Goal: Task Accomplishment & Management: Complete application form

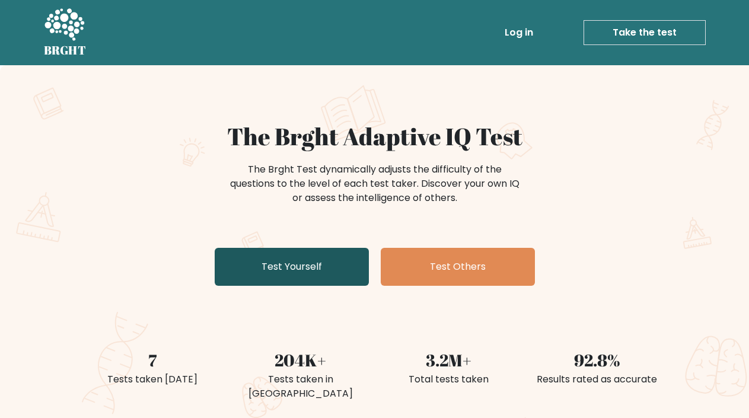
click at [340, 262] on link "Test Yourself" at bounding box center [292, 267] width 154 height 38
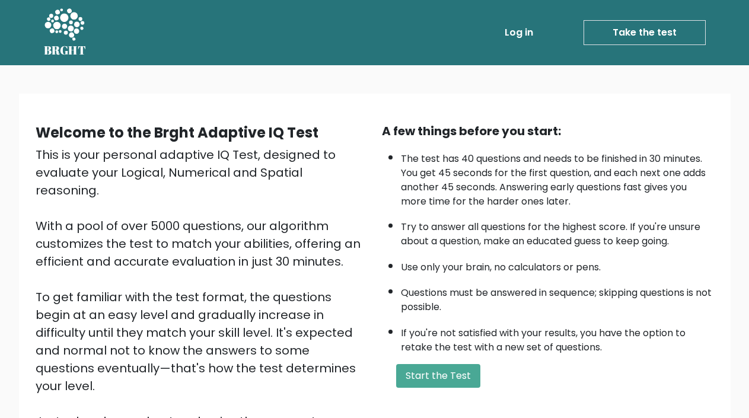
scroll to position [125, 0]
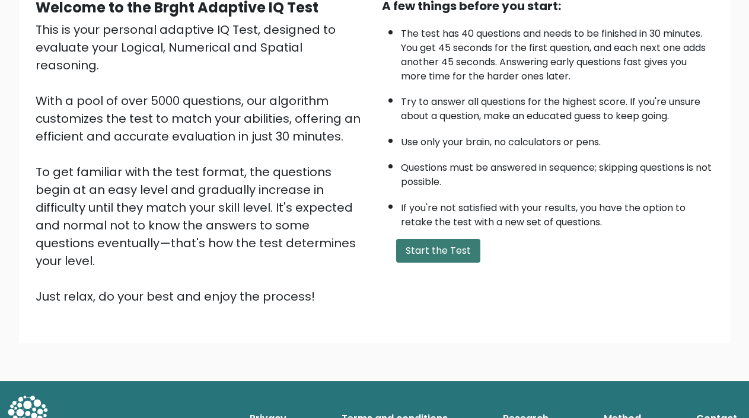
click at [414, 257] on button "Start the Test" at bounding box center [438, 251] width 84 height 24
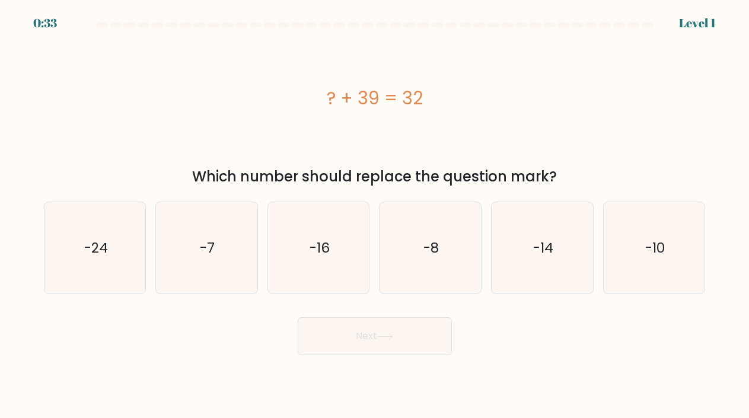
drag, startPoint x: 421, startPoint y: 97, endPoint x: 325, endPoint y: 95, distance: 96.1
click at [325, 95] on div "? + 39 = 32" at bounding box center [375, 98] width 662 height 27
copy div "? + 39 = 32"
click at [206, 228] on icon "-7" at bounding box center [207, 248] width 92 height 92
click at [375, 215] on input "b. -7" at bounding box center [375, 212] width 1 height 6
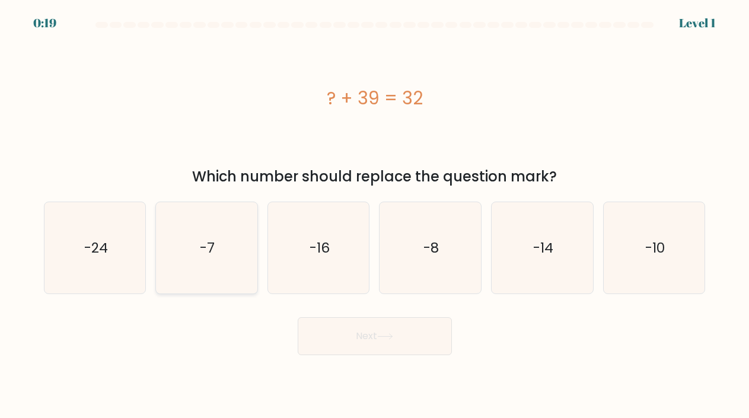
radio input "true"
click at [320, 336] on button "Next" at bounding box center [375, 336] width 154 height 38
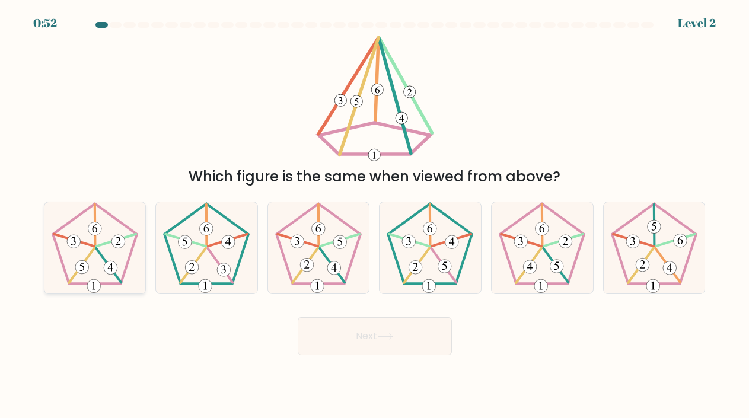
click at [84, 243] on 438 at bounding box center [74, 240] width 40 height 12
click at [375, 215] on input "a." at bounding box center [375, 212] width 1 height 6
radio input "true"
click at [375, 347] on button "Next" at bounding box center [375, 336] width 154 height 38
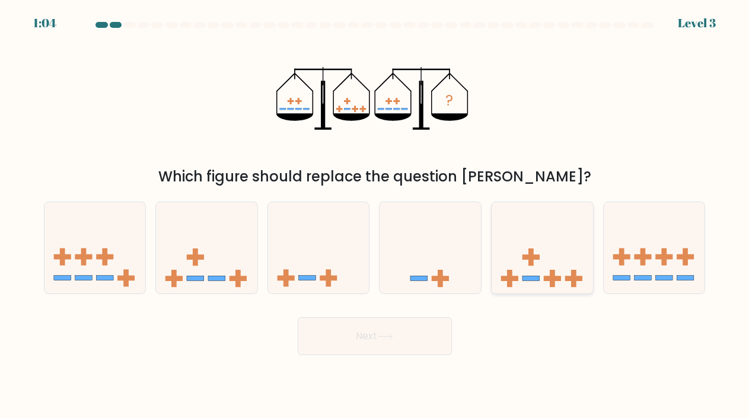
click at [536, 282] on icon at bounding box center [542, 248] width 101 height 84
click at [376, 215] on input "e." at bounding box center [375, 212] width 1 height 6
radio input "true"
click at [402, 326] on button "Next" at bounding box center [375, 336] width 154 height 38
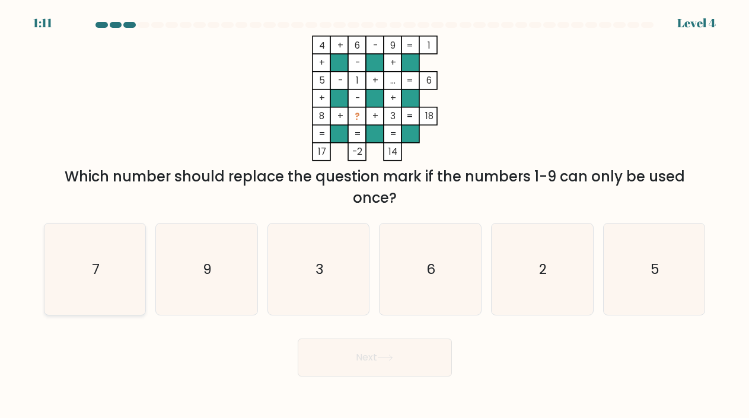
click at [98, 249] on icon "7" at bounding box center [95, 270] width 92 height 92
click at [375, 215] on input "a. 7" at bounding box center [375, 212] width 1 height 6
radio input "true"
click at [341, 360] on button "Next" at bounding box center [375, 358] width 154 height 38
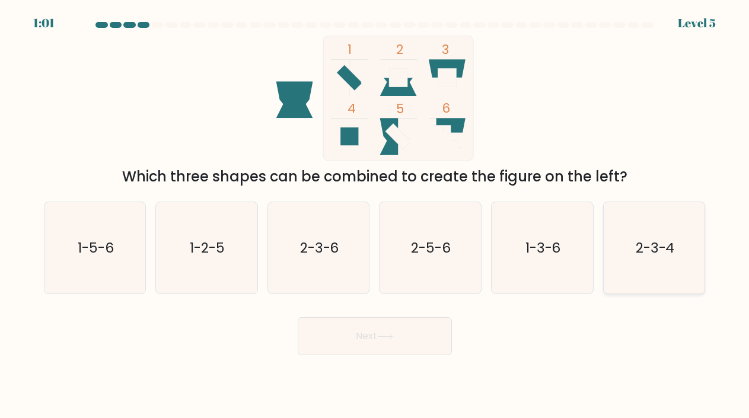
click at [648, 266] on icon "2-3-4" at bounding box center [655, 248] width 92 height 92
click at [376, 215] on input "f. 2-3-4" at bounding box center [375, 212] width 1 height 6
radio input "true"
click at [419, 335] on button "Next" at bounding box center [375, 336] width 154 height 38
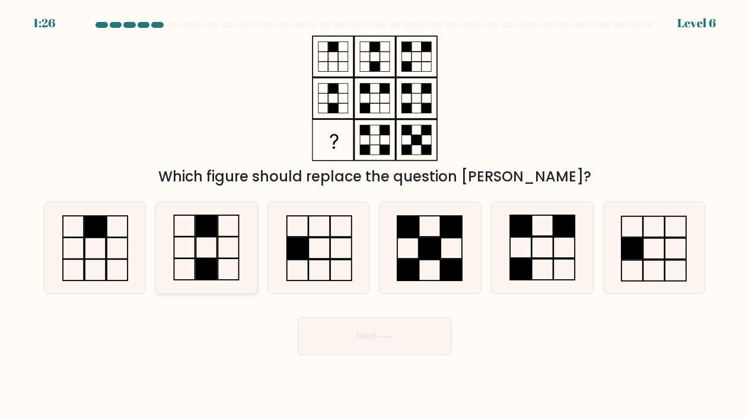
click at [209, 232] on rect at bounding box center [206, 225] width 21 height 21
click at [375, 215] on input "b." at bounding box center [375, 212] width 1 height 6
radio input "true"
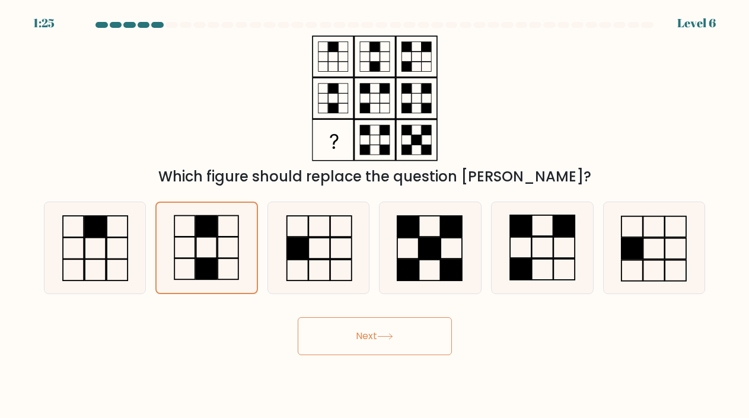
click at [347, 348] on button "Next" at bounding box center [375, 336] width 154 height 38
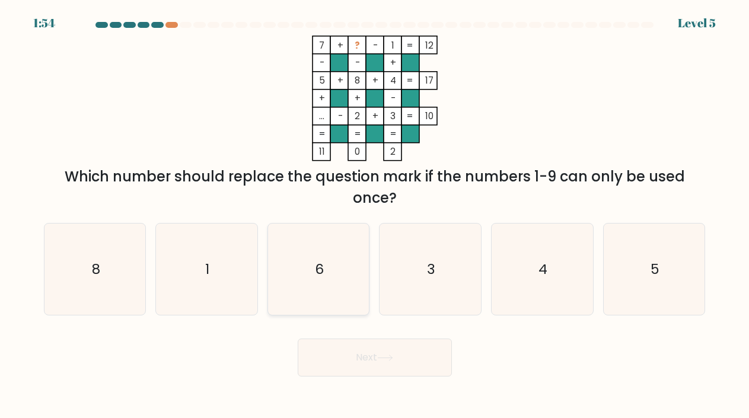
click at [331, 301] on icon "6" at bounding box center [319, 270] width 92 height 92
click at [375, 215] on input "c. 6" at bounding box center [375, 212] width 1 height 6
radio input "true"
click at [334, 354] on button "Next" at bounding box center [375, 358] width 154 height 38
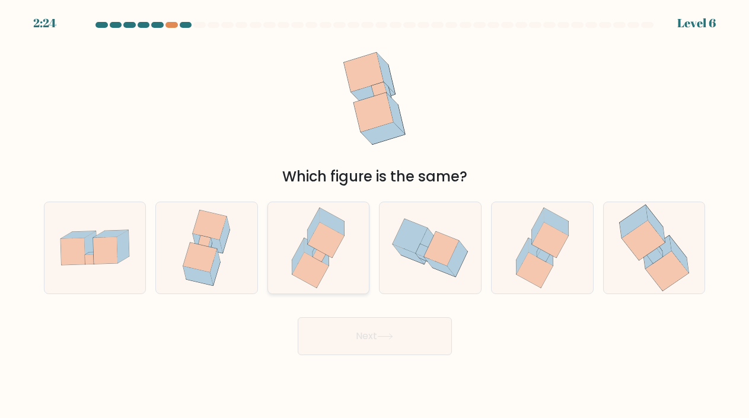
click at [301, 274] on icon at bounding box center [311, 271] width 36 height 36
click at [375, 215] on input "c." at bounding box center [375, 212] width 1 height 6
radio input "true"
click at [323, 327] on button "Next" at bounding box center [375, 336] width 154 height 38
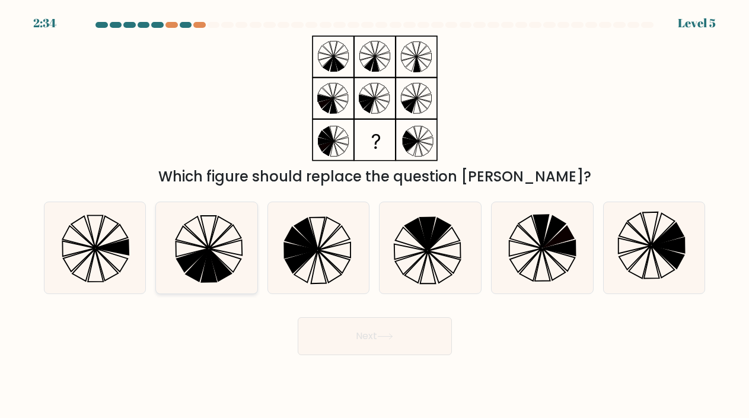
click at [229, 261] on icon at bounding box center [207, 248] width 92 height 92
click at [375, 215] on input "b." at bounding box center [375, 212] width 1 height 6
radio input "true"
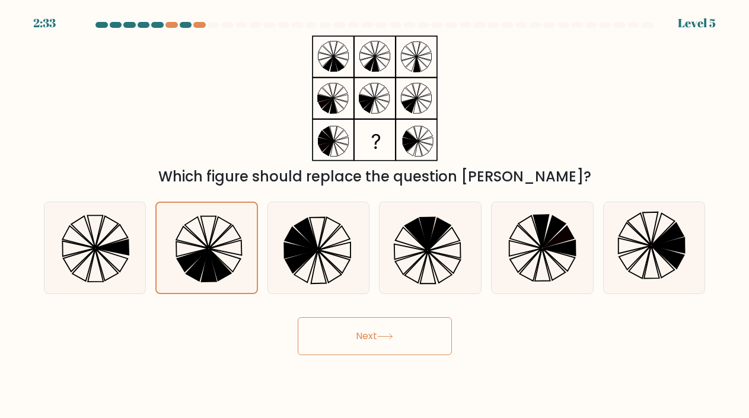
click at [368, 356] on body "2:33 Level 5" at bounding box center [374, 209] width 749 height 418
click at [363, 337] on button "Next" at bounding box center [375, 336] width 154 height 38
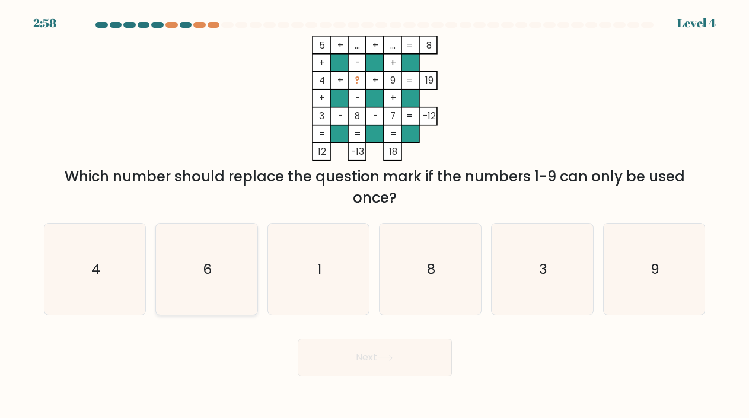
click at [252, 279] on icon "6" at bounding box center [207, 270] width 92 height 92
click at [375, 215] on input "b. 6" at bounding box center [375, 212] width 1 height 6
radio input "true"
click at [339, 355] on button "Next" at bounding box center [375, 358] width 154 height 38
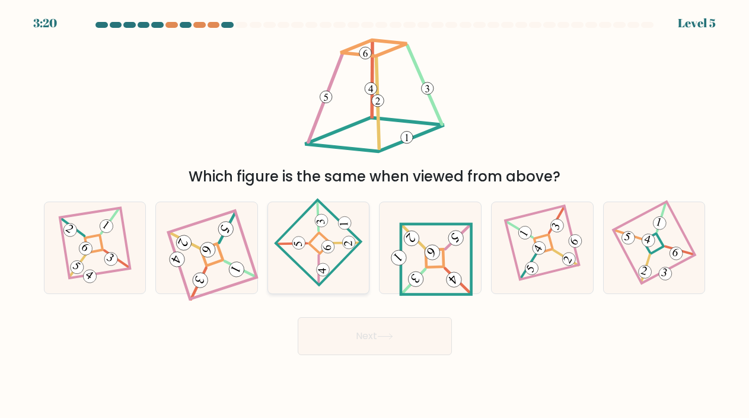
click at [297, 224] on icon at bounding box center [318, 248] width 63 height 74
click at [375, 215] on input "c." at bounding box center [375, 212] width 1 height 6
radio input "true"
click at [382, 331] on button "Next" at bounding box center [375, 336] width 154 height 38
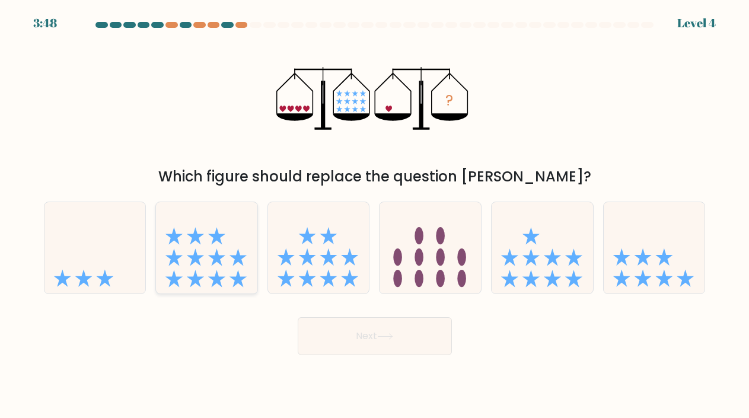
click at [225, 228] on icon at bounding box center [206, 248] width 101 height 84
click at [375, 215] on input "b." at bounding box center [375, 212] width 1 height 6
radio input "true"
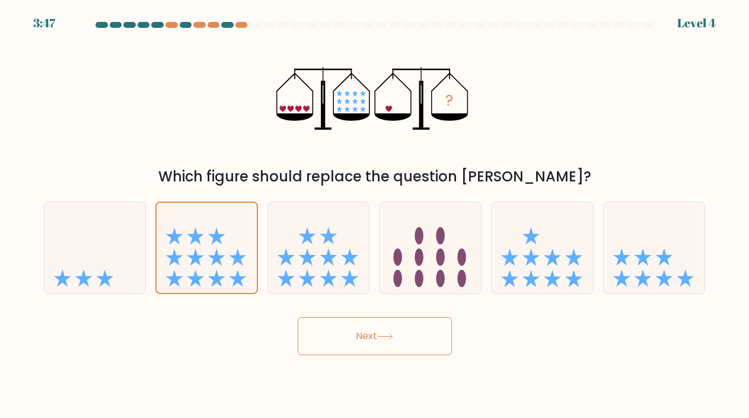
click at [338, 345] on button "Next" at bounding box center [375, 336] width 154 height 38
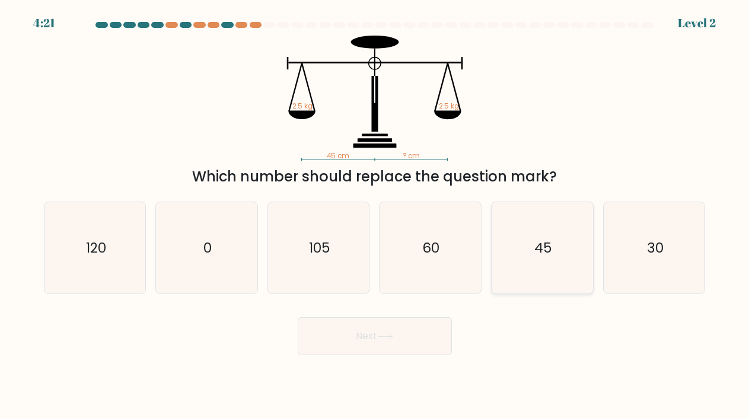
click at [523, 284] on icon "45" at bounding box center [543, 248] width 92 height 92
click at [376, 215] on input "e. 45" at bounding box center [375, 212] width 1 height 6
radio input "true"
click at [417, 320] on button "Next" at bounding box center [375, 336] width 154 height 38
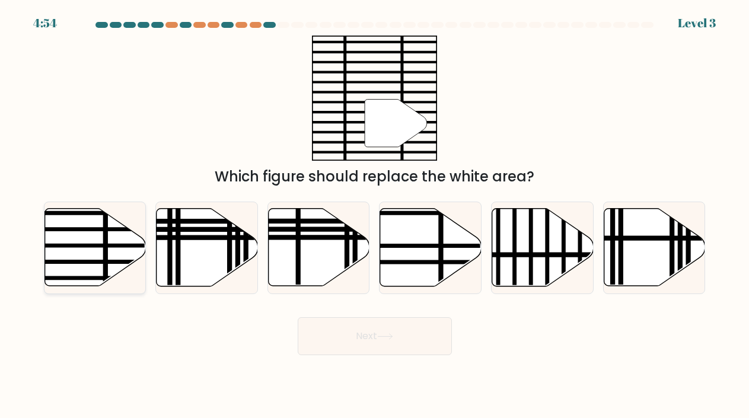
click at [109, 262] on line at bounding box center [60, 262] width 204 height 0
click at [375, 215] on input "a." at bounding box center [375, 212] width 1 height 6
radio input "true"
click at [348, 337] on button "Next" at bounding box center [375, 336] width 154 height 38
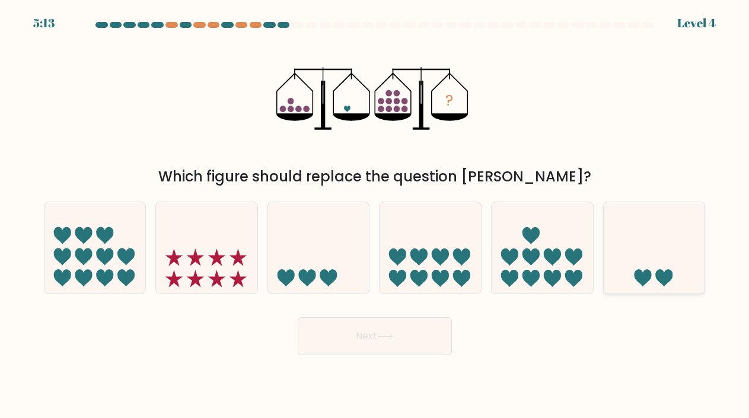
click at [654, 271] on icon at bounding box center [654, 248] width 101 height 84
click at [376, 215] on input "f." at bounding box center [375, 212] width 1 height 6
radio input "true"
click at [415, 328] on button "Next" at bounding box center [375, 336] width 154 height 38
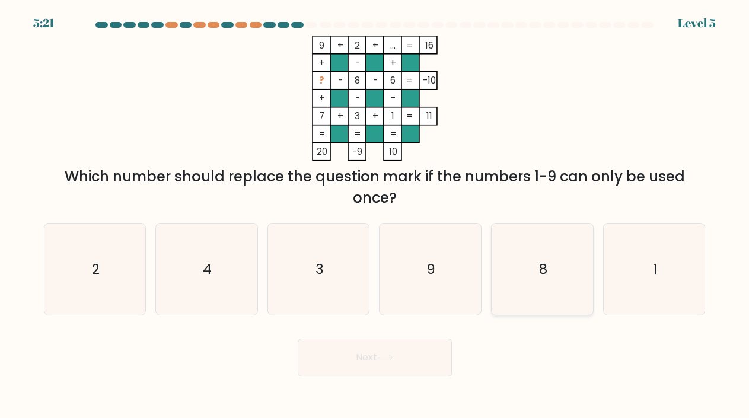
click at [520, 246] on icon "8" at bounding box center [543, 270] width 92 height 92
click at [376, 215] on input "e. 8" at bounding box center [375, 212] width 1 height 6
radio input "true"
click at [389, 357] on icon at bounding box center [385, 358] width 16 height 7
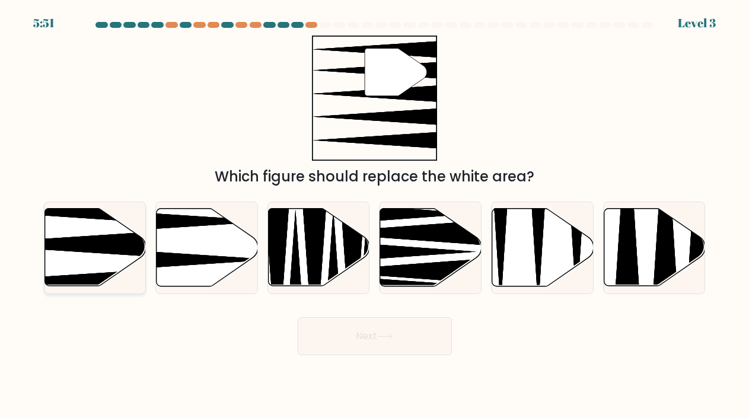
click at [71, 230] on icon at bounding box center [94, 248] width 101 height 78
click at [375, 215] on input "a." at bounding box center [375, 212] width 1 height 6
radio input "true"
click at [348, 344] on button "Next" at bounding box center [375, 336] width 154 height 38
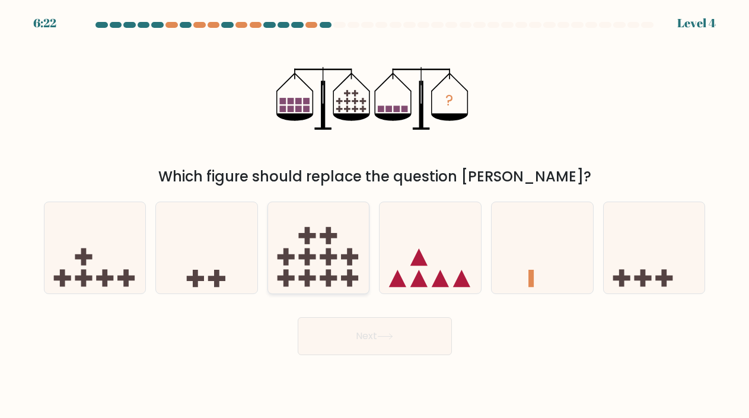
click at [318, 263] on icon at bounding box center [318, 248] width 101 height 84
click at [375, 215] on input "c." at bounding box center [375, 212] width 1 height 6
radio input "true"
click at [332, 334] on button "Next" at bounding box center [375, 336] width 154 height 38
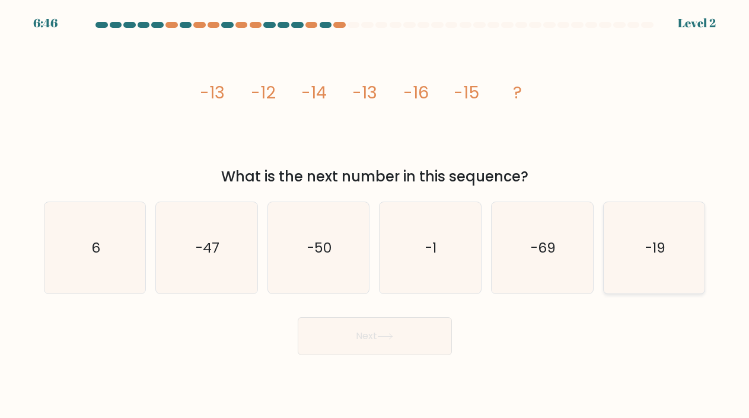
click at [646, 253] on text "-19" at bounding box center [656, 248] width 20 height 19
click at [376, 215] on input "f. -19" at bounding box center [375, 212] width 1 height 6
radio input "true"
click at [411, 325] on button "Next" at bounding box center [375, 336] width 154 height 38
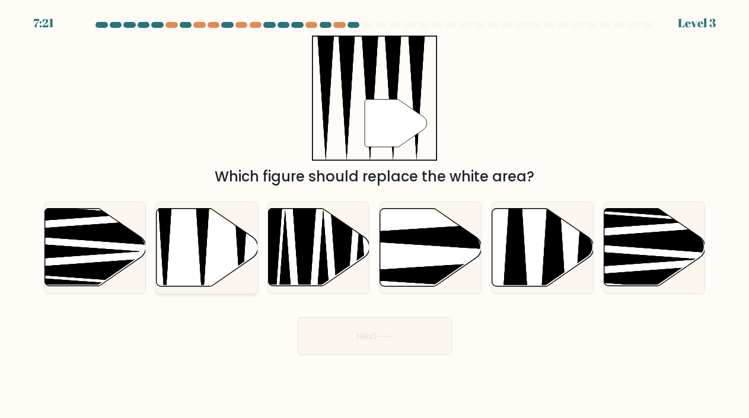
click at [210, 240] on icon at bounding box center [207, 248] width 101 height 78
click at [375, 215] on input "b." at bounding box center [375, 212] width 1 height 6
radio input "true"
click at [332, 332] on button "Next" at bounding box center [375, 336] width 154 height 38
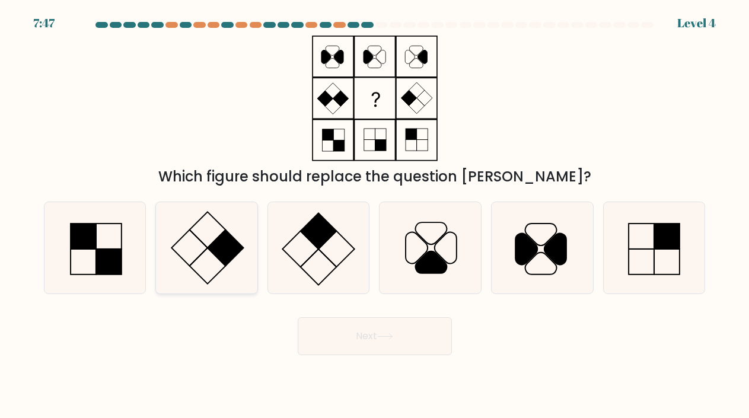
click at [225, 246] on rect at bounding box center [226, 248] width 36 height 36
click at [375, 215] on input "b." at bounding box center [375, 212] width 1 height 6
radio input "true"
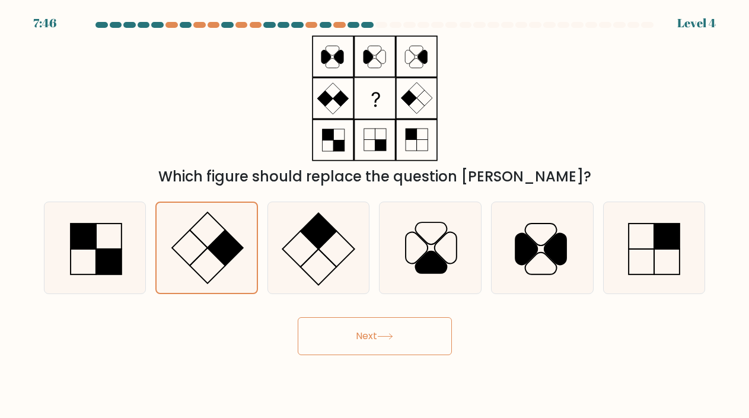
click at [320, 335] on button "Next" at bounding box center [375, 336] width 154 height 38
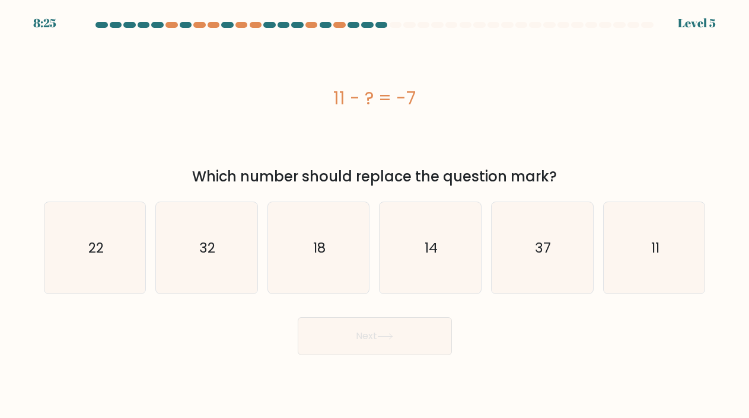
drag, startPoint x: 335, startPoint y: 104, endPoint x: 438, endPoint y: 104, distance: 103.2
click at [439, 104] on div "11 - ? = -7" at bounding box center [375, 98] width 662 height 27
copy div "11 - ? = -7"
click at [339, 235] on icon "18" at bounding box center [319, 248] width 92 height 92
click at [375, 215] on input "c. 18" at bounding box center [375, 212] width 1 height 6
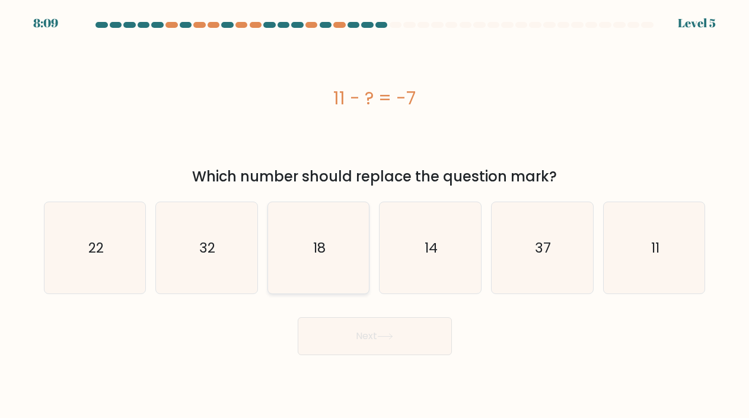
radio input "true"
click at [357, 342] on button "Next" at bounding box center [375, 336] width 154 height 38
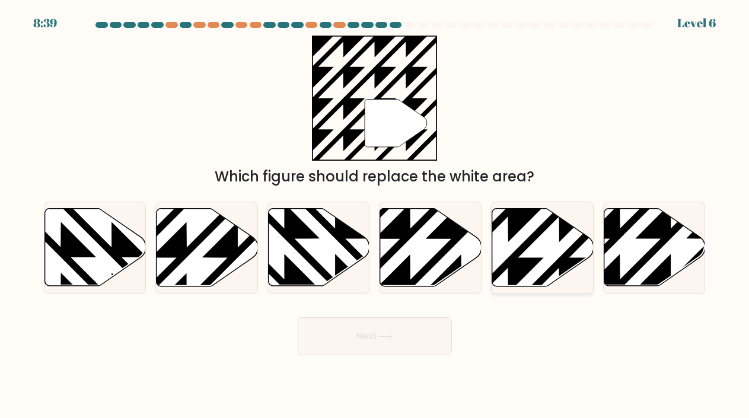
click at [510, 212] on icon at bounding box center [508, 206] width 204 height 204
click at [376, 212] on input "e." at bounding box center [375, 212] width 1 height 6
radio input "true"
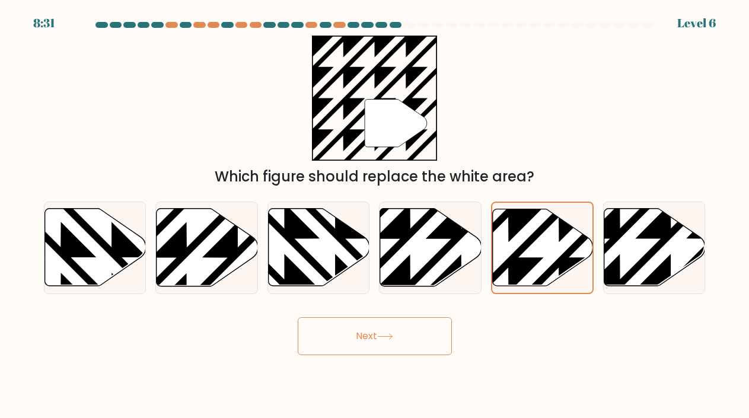
click at [344, 344] on button "Next" at bounding box center [375, 336] width 154 height 38
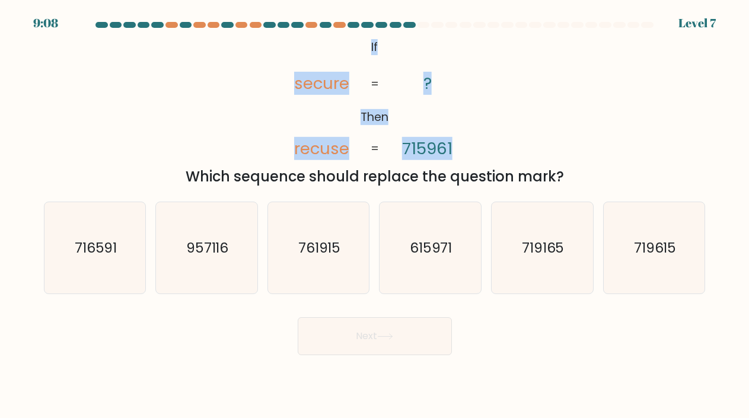
drag, startPoint x: 347, startPoint y: 38, endPoint x: 454, endPoint y: 136, distance: 145.8
click at [454, 136] on icon "@import url('https://fonts.googleapis.com/css?family=Abril+Fatface:400,100,100i…" at bounding box center [375, 99] width 204 height 126
copy icon "If Then secure recuse ? 715961"
click at [273, 117] on icon "@import url('https://fonts.googleapis.com/css?family=Abril+Fatface:400,100,100i…" at bounding box center [375, 99] width 204 height 126
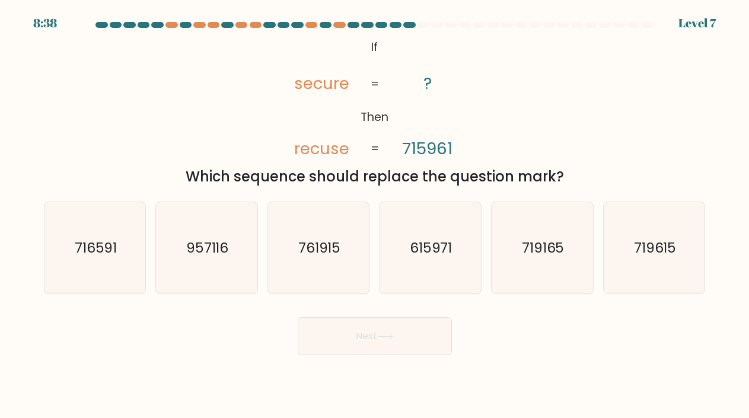
click at [404, 150] on tspan "715961" at bounding box center [427, 148] width 50 height 23
click at [450, 145] on tspan "715961" at bounding box center [427, 148] width 50 height 23
drag, startPoint x: 468, startPoint y: 146, endPoint x: 455, endPoint y: 148, distance: 12.6
click at [455, 148] on icon "@import url('https://fonts.googleapis.com/css?family=Abril+Fatface:400,100,100i…" at bounding box center [375, 99] width 204 height 126
click at [449, 249] on text "615971" at bounding box center [431, 248] width 43 height 19
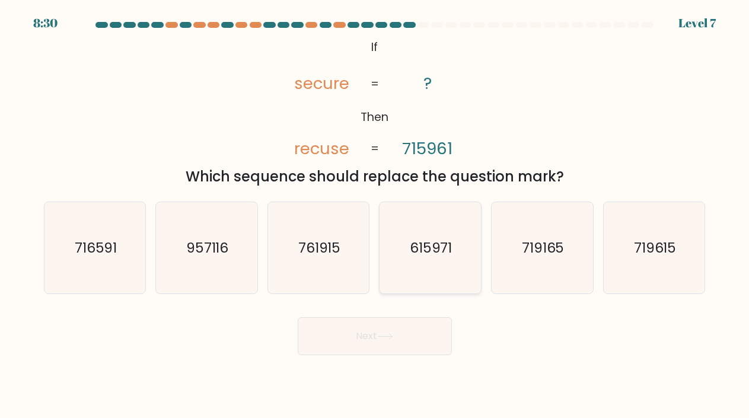
click at [376, 215] on input "d. 615971" at bounding box center [375, 212] width 1 height 6
radio input "true"
click at [417, 342] on button "Next" at bounding box center [375, 336] width 154 height 38
click at [354, 329] on button "Next" at bounding box center [375, 336] width 154 height 38
click at [266, 139] on div "@import url('https://fonts.googleapis.com/css?family=Abril+Fatface:400,100,100i…" at bounding box center [375, 112] width 676 height 152
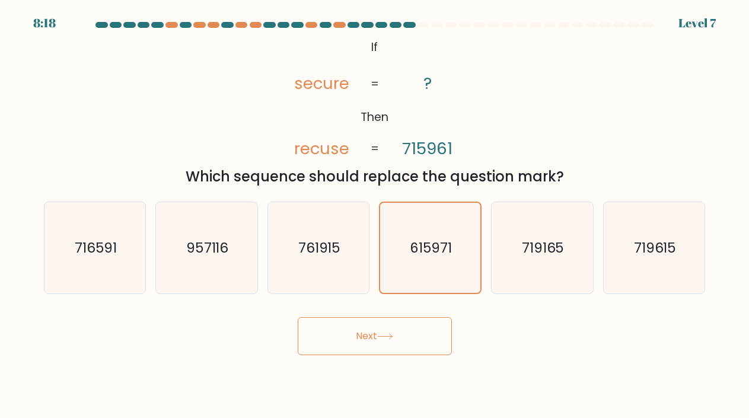
click at [355, 345] on button "Next" at bounding box center [375, 336] width 154 height 38
click at [212, 103] on div "@import url('https://fonts.googleapis.com/css?family=Abril+Fatface:400,100,100i…" at bounding box center [375, 112] width 676 height 152
click at [418, 166] on div "Which sequence should replace the question mark?" at bounding box center [375, 176] width 648 height 21
click at [363, 339] on button "Next" at bounding box center [375, 336] width 154 height 38
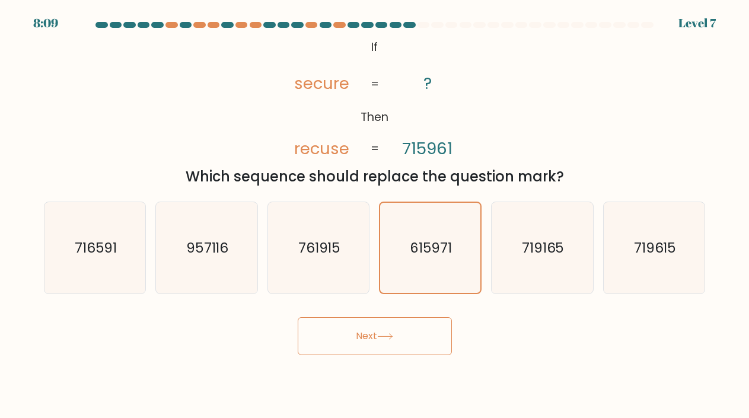
click at [363, 339] on button "Next" at bounding box center [375, 336] width 154 height 38
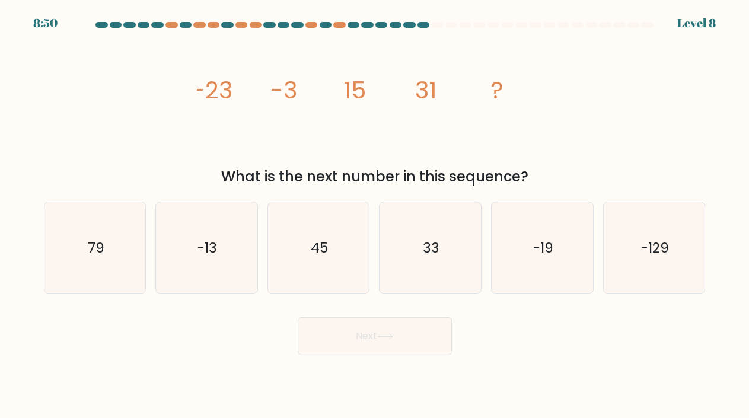
click at [304, 75] on icon "image/svg+xml -23 -3 15 31 ?" at bounding box center [375, 99] width 356 height 126
click at [295, 87] on tspan "-3" at bounding box center [283, 90] width 27 height 33
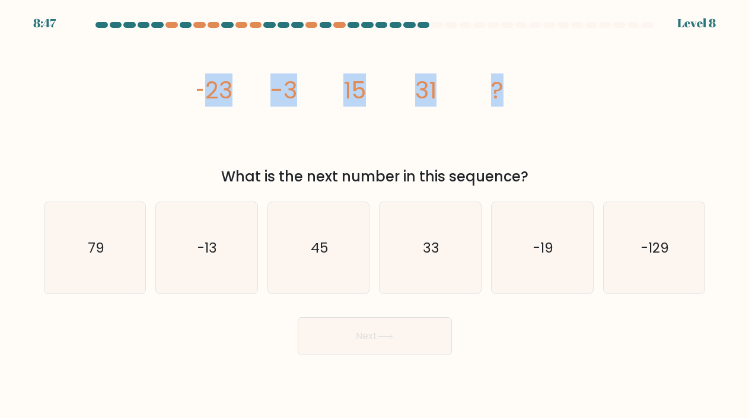
drag, startPoint x: 199, startPoint y: 92, endPoint x: 523, endPoint y: 101, distance: 324.1
click at [523, 101] on icon "image/svg+xml -23 -3 15 31 ?" at bounding box center [375, 99] width 356 height 126
drag, startPoint x: 189, startPoint y: 84, endPoint x: 532, endPoint y: 98, distance: 343.3
click at [533, 99] on div "image/svg+xml -23 -3 15 31 ? What is the next number in this sequence?" at bounding box center [375, 112] width 676 height 152
copy g "-23 -3 15 31 ?"
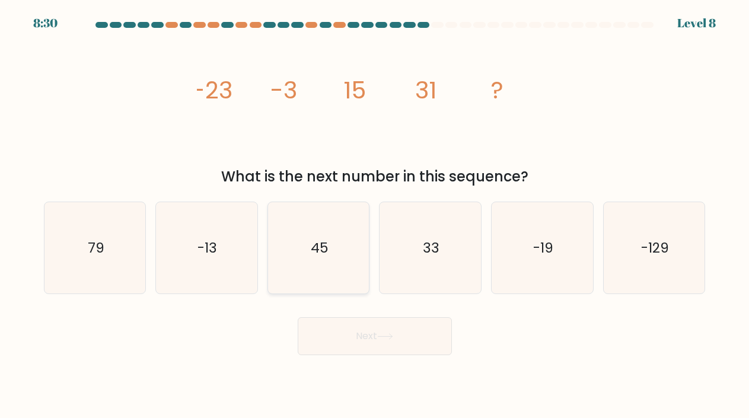
click at [314, 250] on text "45" at bounding box center [320, 248] width 18 height 19
click at [375, 215] on input "c. 45" at bounding box center [375, 212] width 1 height 6
radio input "true"
click at [332, 331] on button "Next" at bounding box center [375, 336] width 154 height 38
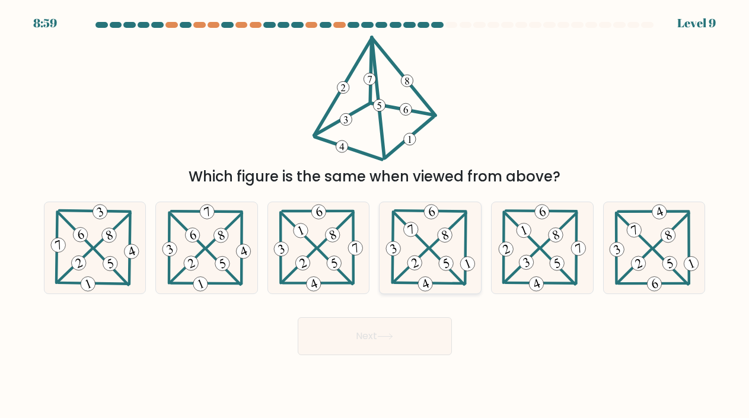
click at [408, 246] on icon at bounding box center [431, 248] width 94 height 92
click at [376, 215] on input "d." at bounding box center [375, 212] width 1 height 6
radio input "true"
click at [402, 335] on button "Next" at bounding box center [375, 336] width 154 height 38
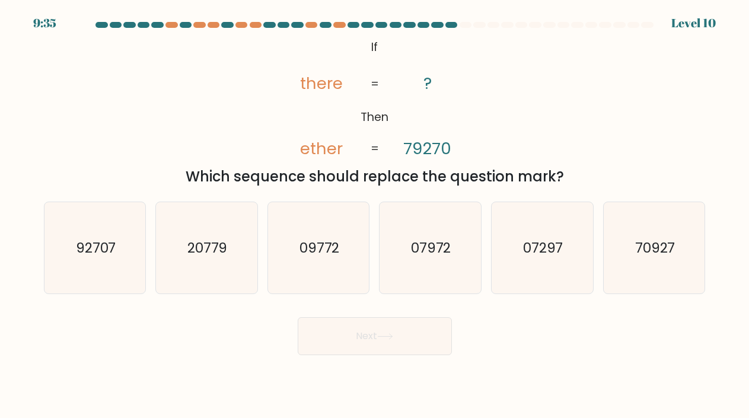
click at [313, 145] on tspan "ether" at bounding box center [321, 148] width 43 height 23
click at [333, 148] on tspan "ether" at bounding box center [321, 148] width 43 height 23
click at [141, 263] on div "92707" at bounding box center [95, 248] width 103 height 93
click at [375, 215] on input "a. 92707" at bounding box center [375, 212] width 1 height 6
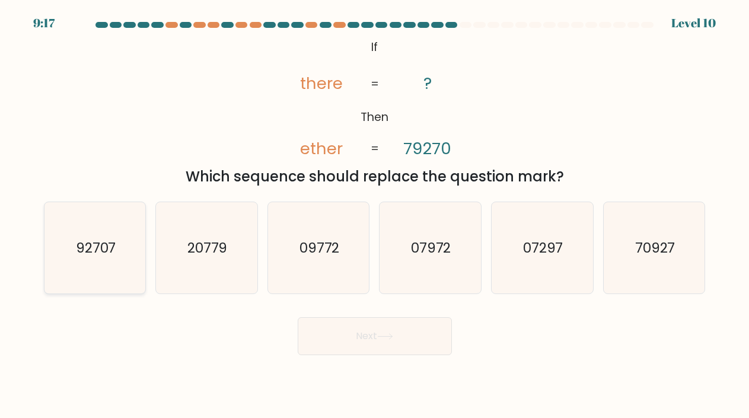
radio input "true"
click at [314, 323] on button "Next" at bounding box center [375, 336] width 154 height 38
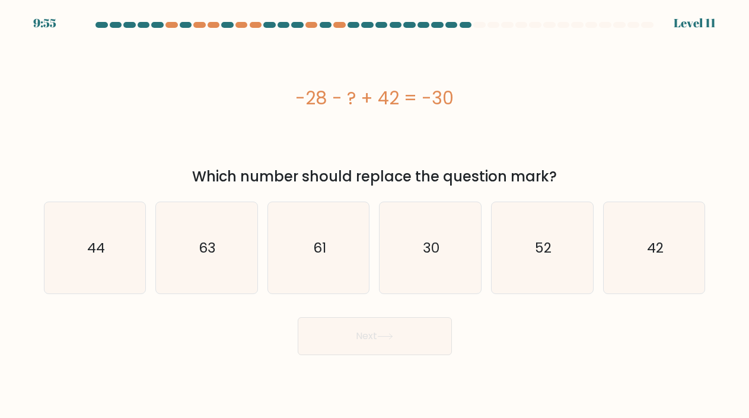
click at [458, 112] on div "-28 - ? + 42 = -30" at bounding box center [375, 99] width 662 height 126
drag, startPoint x: 462, startPoint y: 111, endPoint x: 273, endPoint y: 98, distance: 189.1
click at [273, 98] on div "-28 - ? + 42 = -30" at bounding box center [375, 98] width 662 height 27
copy div "-28 - ? + 42 = -30"
click at [107, 250] on icon "44" at bounding box center [95, 248] width 92 height 92
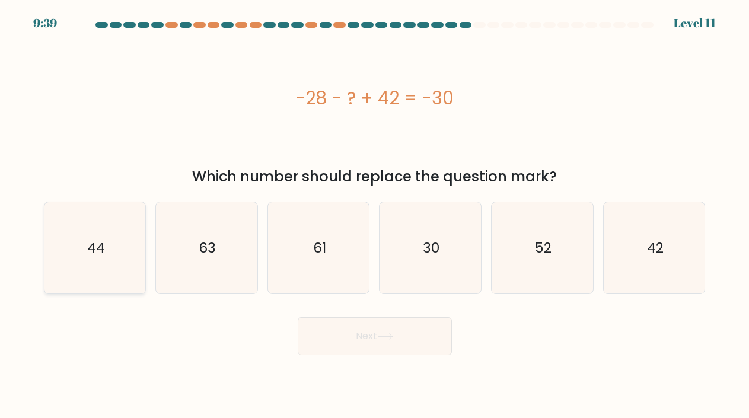
click at [375, 215] on input "a. 44" at bounding box center [375, 212] width 1 height 6
radio input "true"
click at [318, 345] on button "Next" at bounding box center [375, 336] width 154 height 38
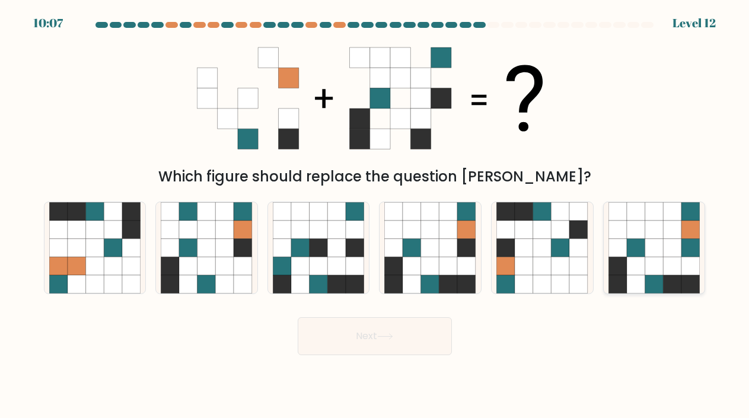
click at [670, 230] on icon at bounding box center [673, 230] width 18 height 18
click at [376, 215] on input "f." at bounding box center [375, 212] width 1 height 6
radio input "true"
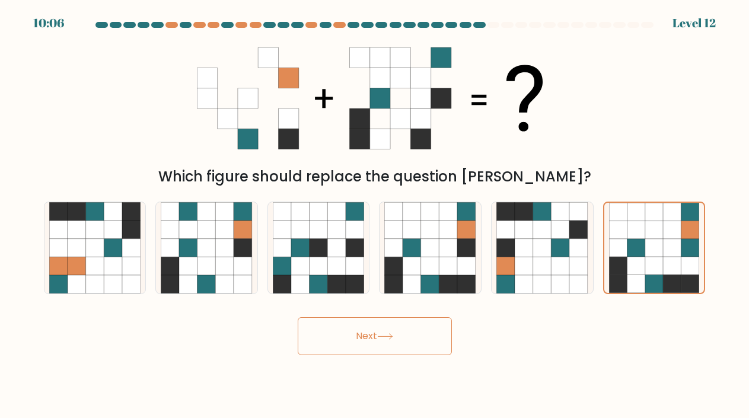
click at [432, 333] on button "Next" at bounding box center [375, 336] width 154 height 38
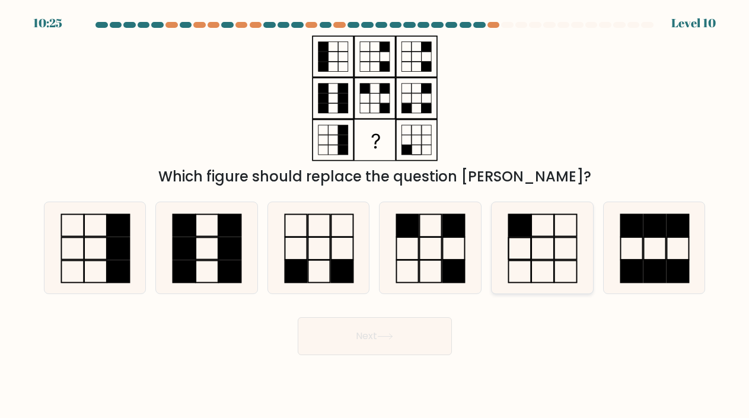
click at [545, 252] on icon at bounding box center [543, 248] width 92 height 92
click at [376, 215] on input "e." at bounding box center [375, 212] width 1 height 6
radio input "true"
click at [405, 334] on button "Next" at bounding box center [375, 336] width 154 height 38
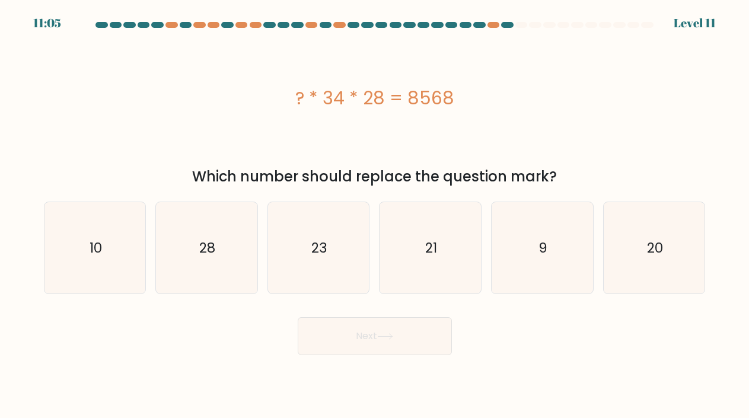
click at [408, 91] on div "? * 34 * 28 = 8568" at bounding box center [375, 98] width 662 height 27
copy div "? * 34 * 28 = 8568"
click at [539, 263] on icon "9" at bounding box center [543, 248] width 92 height 92
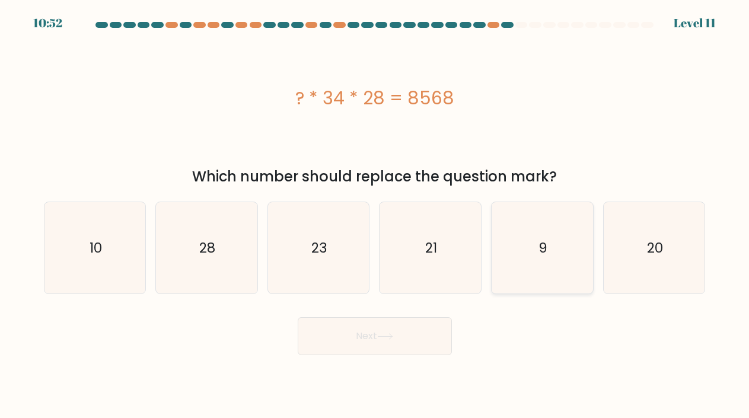
click at [376, 215] on input "e. 9" at bounding box center [375, 212] width 1 height 6
radio input "true"
click at [428, 322] on button "Next" at bounding box center [375, 336] width 154 height 38
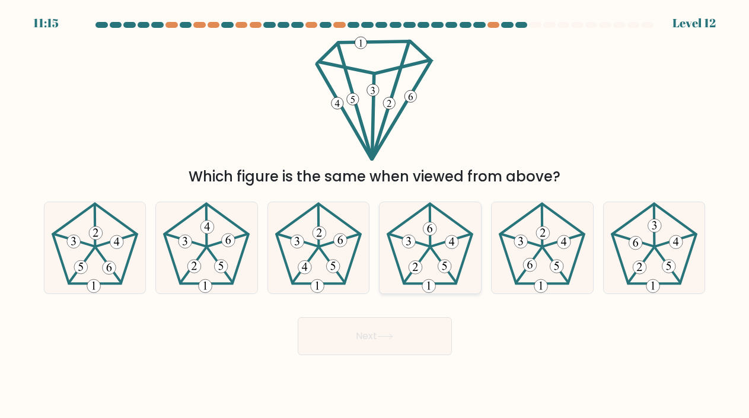
click at [415, 220] on icon at bounding box center [430, 248] width 92 height 92
click at [376, 215] on input "d." at bounding box center [375, 212] width 1 height 6
radio input "true"
click at [419, 344] on button "Next" at bounding box center [375, 336] width 154 height 38
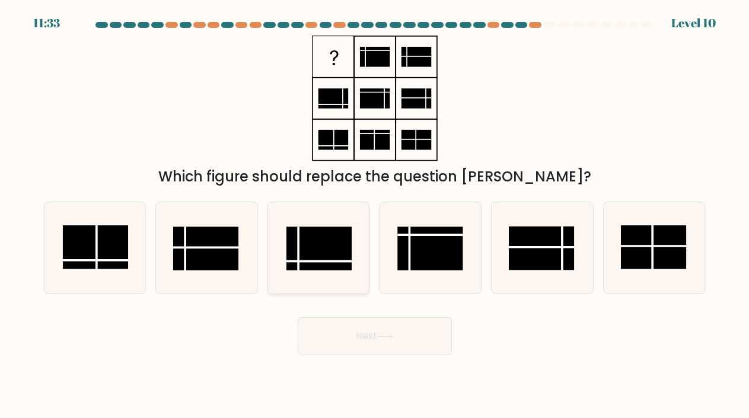
click at [338, 250] on rect at bounding box center [320, 249] width 66 height 44
click at [375, 215] on input "c." at bounding box center [375, 212] width 1 height 6
radio input "true"
click at [376, 344] on button "Next" at bounding box center [375, 336] width 154 height 38
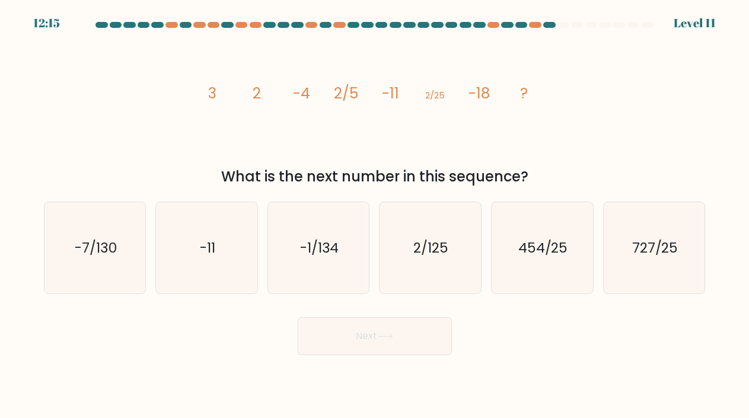
click at [370, 101] on icon "image/svg+xml 3 2 -4 2/5 -11 2/25 -18 ?" at bounding box center [375, 99] width 356 height 126
click at [370, 100] on icon "image/svg+xml 3 2 -4 2/5 -11 2/25 -18 ?" at bounding box center [375, 99] width 356 height 126
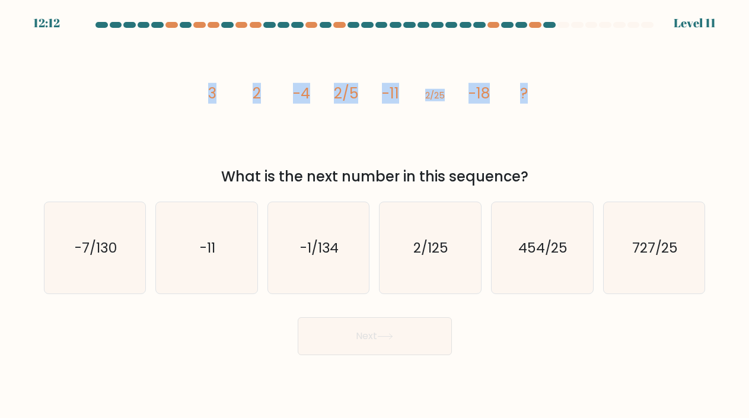
drag, startPoint x: 163, startPoint y: 98, endPoint x: 554, endPoint y: 89, distance: 391.1
click at [554, 89] on div "image/svg+xml 3 2 -4 2/5 -11 2/25 -18 ? What is the next number in this sequenc…" at bounding box center [375, 112] width 676 height 152
copy g "3 2 -4 2/5 -11 2/25 -18 ?"
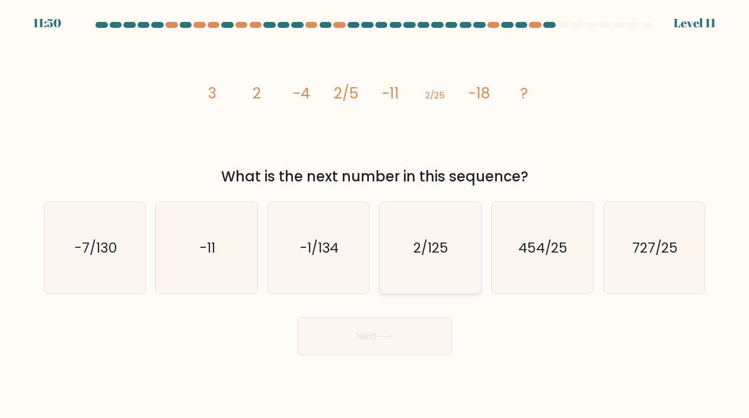
click at [447, 263] on icon "2/125" at bounding box center [430, 248] width 92 height 92
click at [376, 215] on input "d. 2/125" at bounding box center [375, 212] width 1 height 6
radio input "true"
click at [390, 337] on icon at bounding box center [385, 336] width 16 height 7
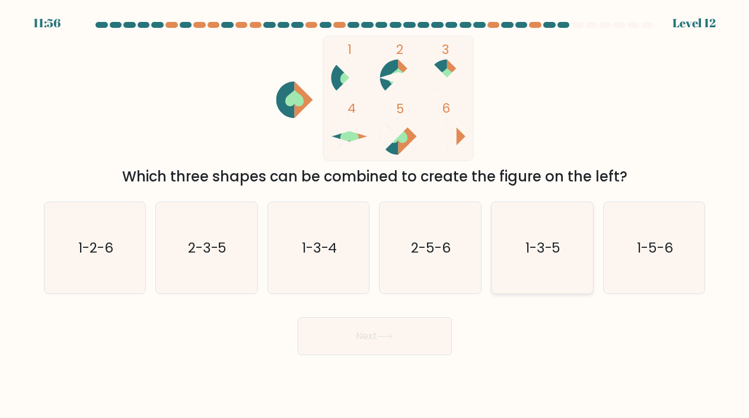
click at [537, 253] on text "1-3-5" at bounding box center [544, 248] width 36 height 19
click at [376, 215] on input "e. 1-3-5" at bounding box center [375, 212] width 1 height 6
radio input "true"
click at [415, 333] on button "Next" at bounding box center [375, 336] width 154 height 38
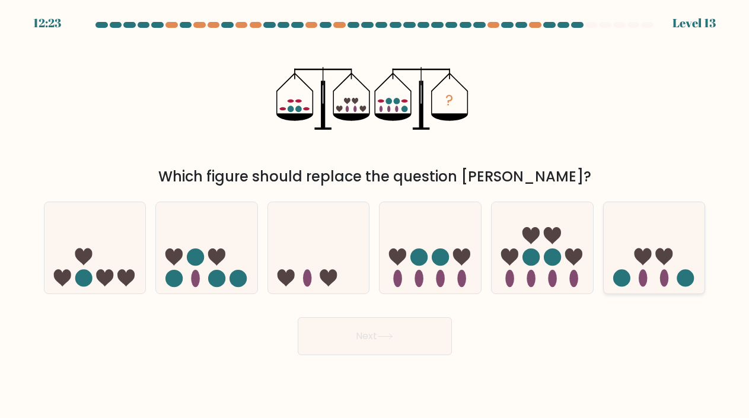
click at [665, 241] on icon at bounding box center [654, 248] width 101 height 84
click at [376, 215] on input "f." at bounding box center [375, 212] width 1 height 6
radio input "true"
click at [368, 348] on button "Next" at bounding box center [375, 336] width 154 height 38
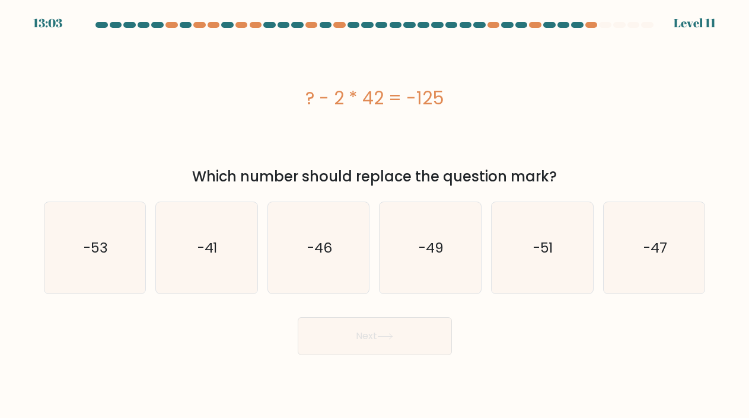
click at [360, 103] on div "? - 2 * 42 = -125" at bounding box center [375, 98] width 662 height 27
copy div "? - 2 * 42 = -125"
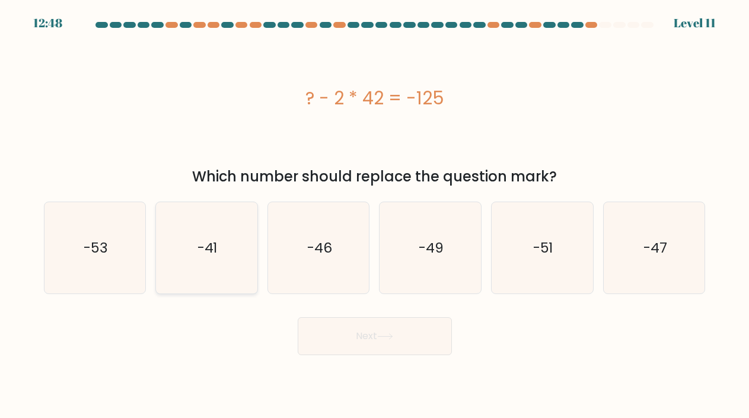
click at [193, 252] on icon "-41" at bounding box center [207, 248] width 92 height 92
click at [375, 215] on input "b. -41" at bounding box center [375, 212] width 1 height 6
radio input "true"
click at [328, 344] on button "Next" at bounding box center [375, 336] width 154 height 38
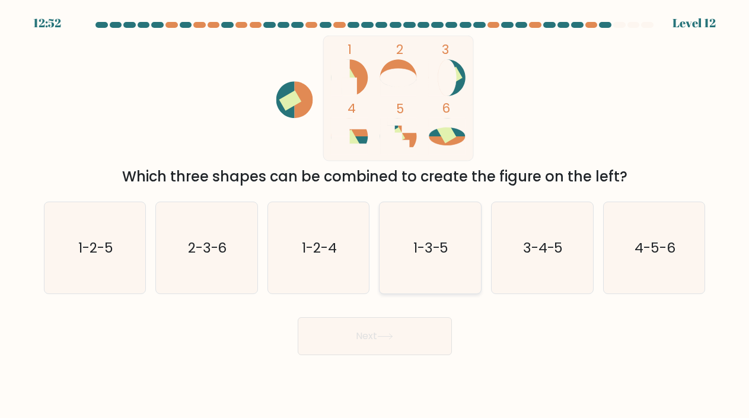
click at [426, 236] on icon "1-3-5" at bounding box center [430, 248] width 92 height 92
click at [376, 215] on input "d. 1-3-5" at bounding box center [375, 212] width 1 height 6
radio input "true"
click at [405, 325] on button "Next" at bounding box center [375, 336] width 154 height 38
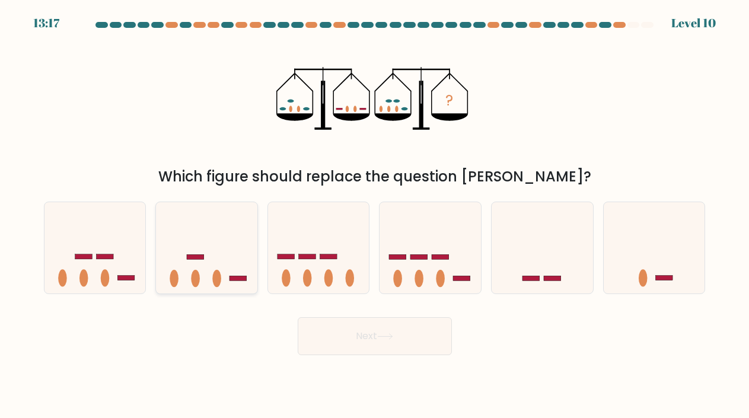
click at [219, 271] on icon at bounding box center [206, 248] width 101 height 84
click at [375, 215] on input "b." at bounding box center [375, 212] width 1 height 6
radio input "true"
click at [327, 339] on button "Next" at bounding box center [375, 336] width 154 height 38
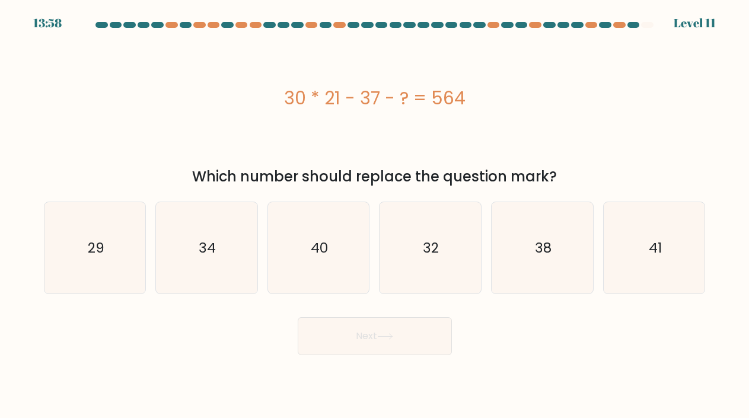
click at [314, 110] on div "30 * 21 - 37 - ? = 564" at bounding box center [375, 98] width 662 height 27
click at [314, 105] on div "30 * 21 - 37 - ? = 564" at bounding box center [375, 98] width 662 height 27
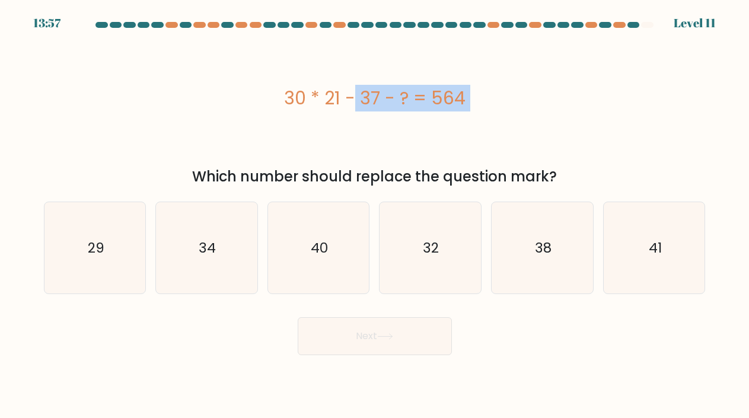
click at [314, 105] on div "30 * 21 - 37 - ? = 564" at bounding box center [375, 98] width 662 height 27
copy div "30 * 21 - 37 - ? = 564"
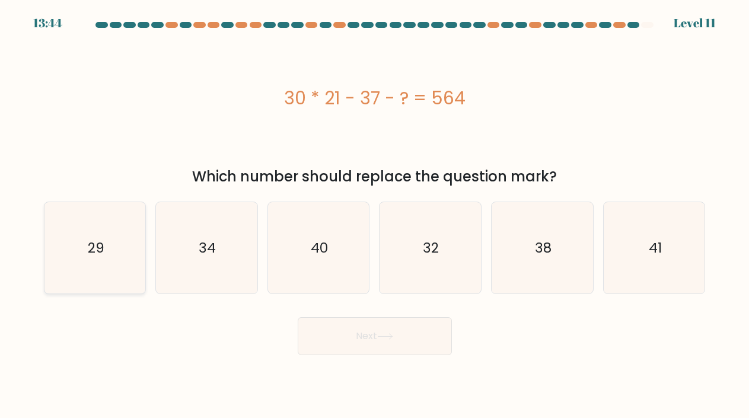
click at [125, 228] on icon "29" at bounding box center [95, 248] width 92 height 92
click at [375, 215] on input "a. 29" at bounding box center [375, 212] width 1 height 6
radio input "true"
click at [331, 338] on button "Next" at bounding box center [375, 336] width 154 height 38
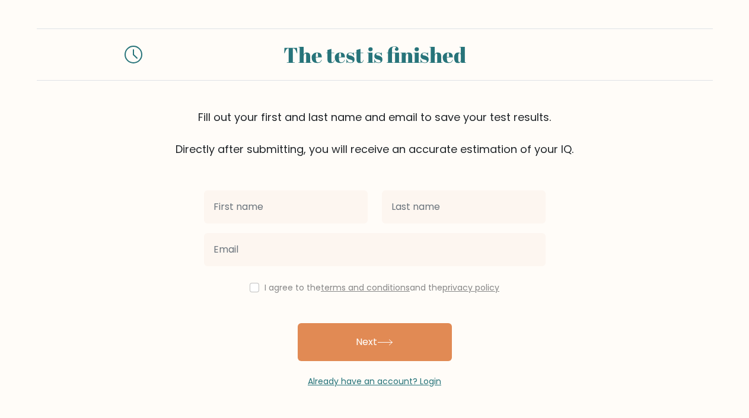
click at [298, 196] on input "text" at bounding box center [286, 206] width 164 height 33
type input "Mary Margaret"
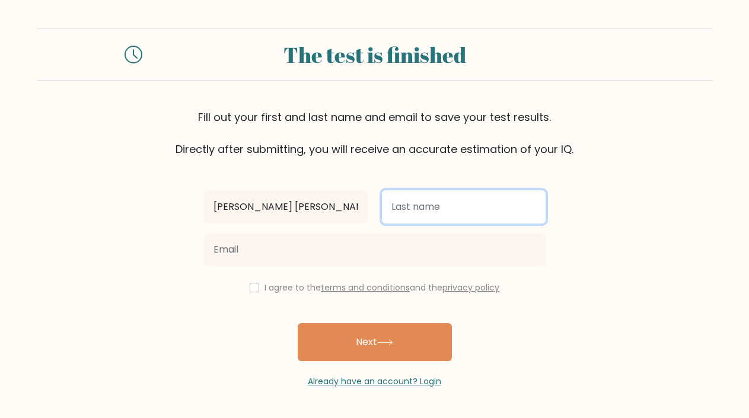
click at [419, 215] on input "text" at bounding box center [464, 206] width 164 height 33
type input "Lauzon"
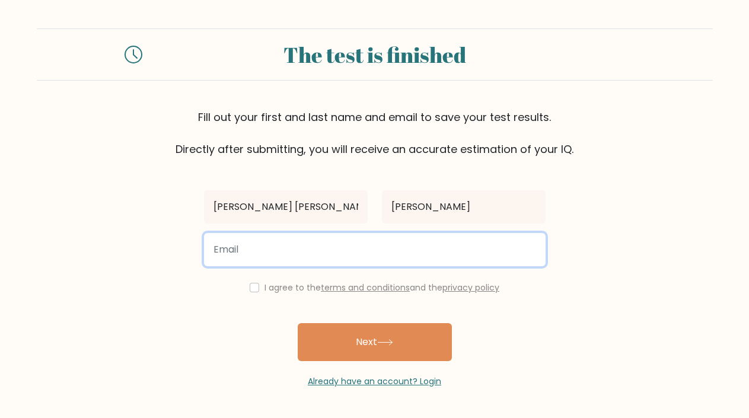
click at [389, 261] on input "email" at bounding box center [375, 249] width 342 height 33
type input "q"
type input "marymargaretlauzon@gmail.com"
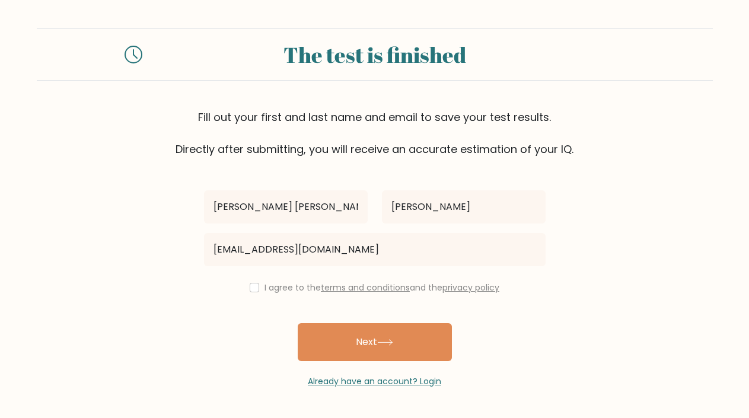
click at [265, 288] on label "I agree to the terms and conditions and the privacy policy" at bounding box center [382, 288] width 235 height 12
click at [246, 287] on div "I agree to the terms and conditions and the privacy policy" at bounding box center [375, 288] width 356 height 14
click at [252, 288] on input "checkbox" at bounding box center [254, 287] width 9 height 9
checkbox input "true"
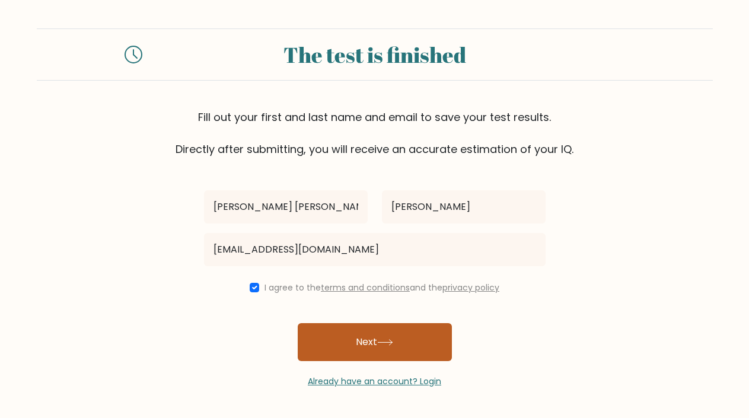
click at [329, 347] on button "Next" at bounding box center [375, 342] width 154 height 38
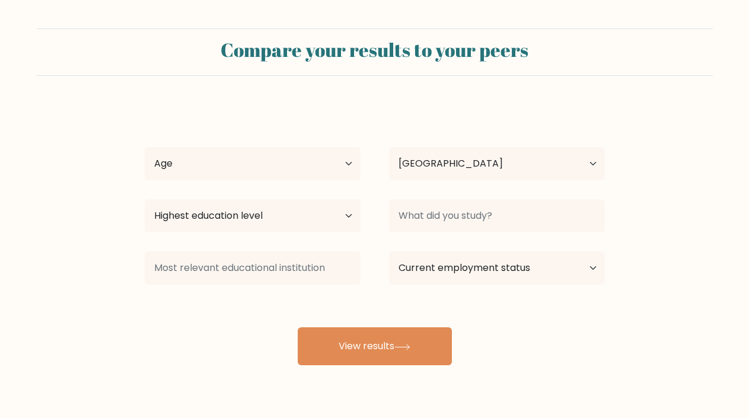
select select "PH"
click at [245, 168] on select "Age Under [DEMOGRAPHIC_DATA] [DEMOGRAPHIC_DATA] [DEMOGRAPHIC_DATA] [DEMOGRAPHIC…" at bounding box center [253, 163] width 216 height 33
select select "25_34"
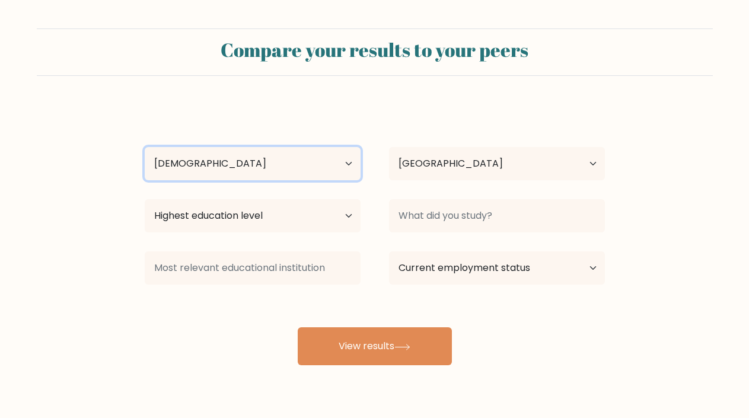
click at [145, 147] on select "Age Under [DEMOGRAPHIC_DATA] [DEMOGRAPHIC_DATA] [DEMOGRAPHIC_DATA] [DEMOGRAPHIC…" at bounding box center [253, 163] width 216 height 33
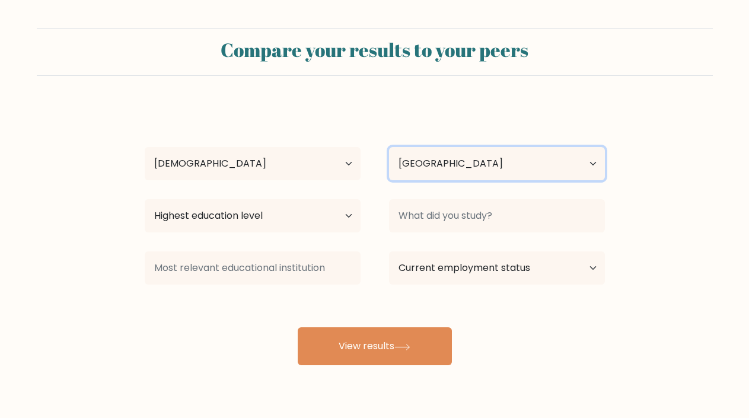
click at [420, 157] on select "Country [GEOGRAPHIC_DATA] [GEOGRAPHIC_DATA] [GEOGRAPHIC_DATA] [US_STATE] [GEOGR…" at bounding box center [497, 163] width 216 height 33
click at [389, 147] on select "Country [GEOGRAPHIC_DATA] [GEOGRAPHIC_DATA] [GEOGRAPHIC_DATA] [US_STATE] [GEOGR…" at bounding box center [497, 163] width 216 height 33
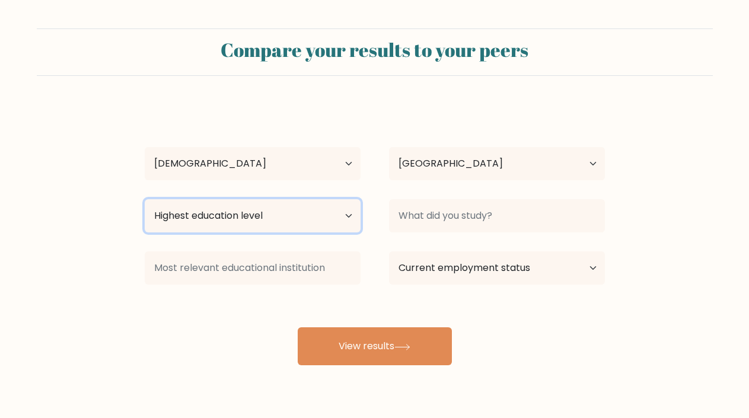
click at [245, 214] on select "Highest education level No schooling Primary Lower Secondary Upper Secondary Oc…" at bounding box center [253, 215] width 216 height 33
select select "bachelors_degree"
click at [145, 199] on select "Highest education level No schooling Primary Lower Secondary Upper Secondary Oc…" at bounding box center [253, 215] width 216 height 33
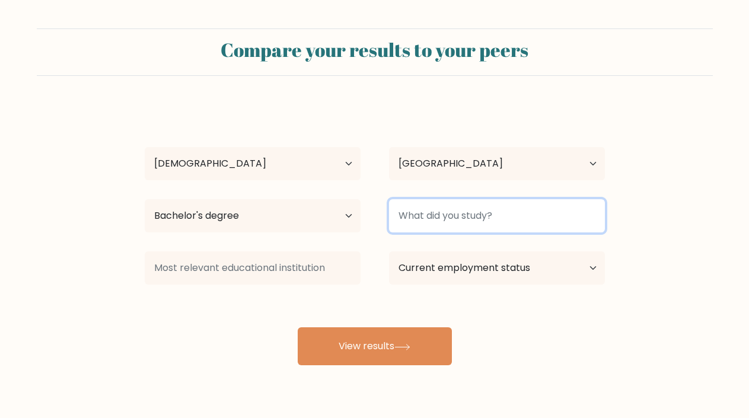
click at [427, 218] on input at bounding box center [497, 215] width 216 height 33
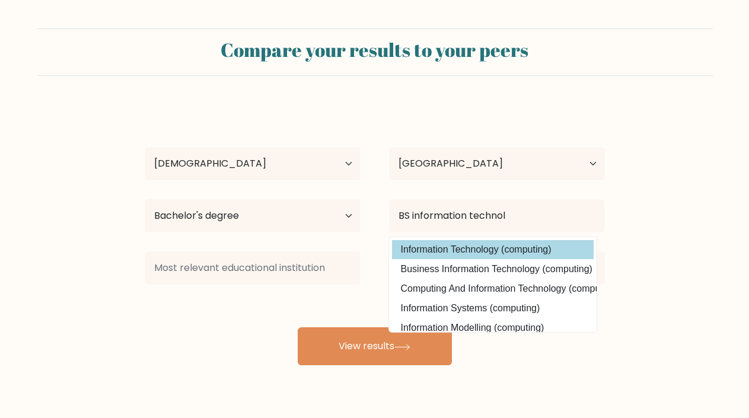
drag, startPoint x: 446, startPoint y: 262, endPoint x: 449, endPoint y: 243, distance: 19.2
click at [449, 243] on option "Information Technology (computing)" at bounding box center [493, 249] width 202 height 19
type input "Information Technology"
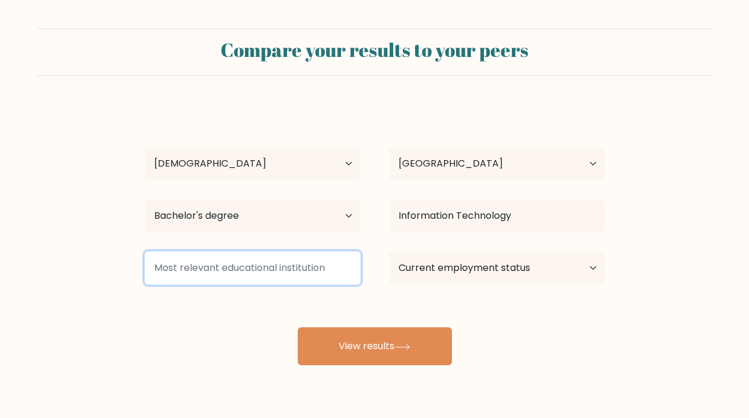
click at [258, 260] on input at bounding box center [253, 268] width 216 height 33
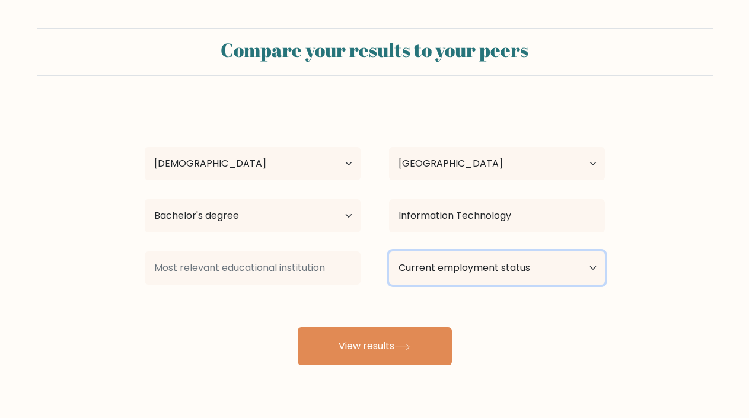
click at [390, 276] on select "Current employment status Employed Student Retired Other / prefer not to answer" at bounding box center [497, 268] width 216 height 33
select select "employed"
click at [389, 252] on select "Current employment status Employed Student Retired Other / prefer not to answer" at bounding box center [497, 268] width 216 height 33
click at [409, 272] on select "Current employment status Employed Student Retired Other / prefer not to answer" at bounding box center [497, 268] width 216 height 33
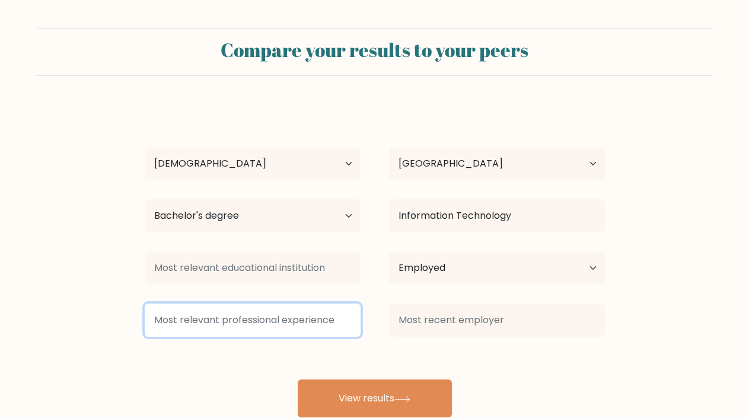
click at [297, 319] on input at bounding box center [253, 320] width 216 height 33
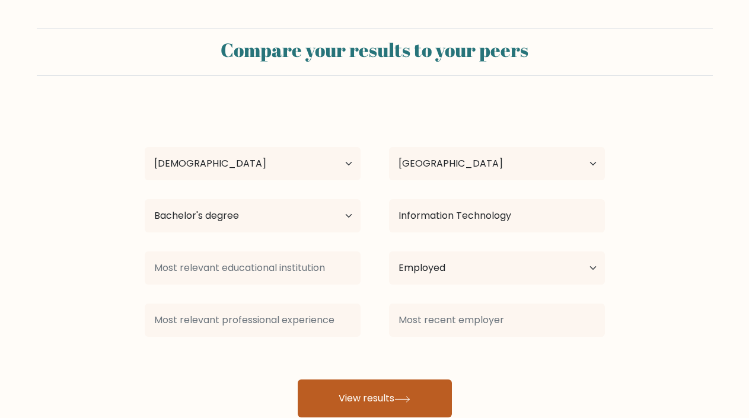
click at [377, 393] on button "View results" at bounding box center [375, 399] width 154 height 38
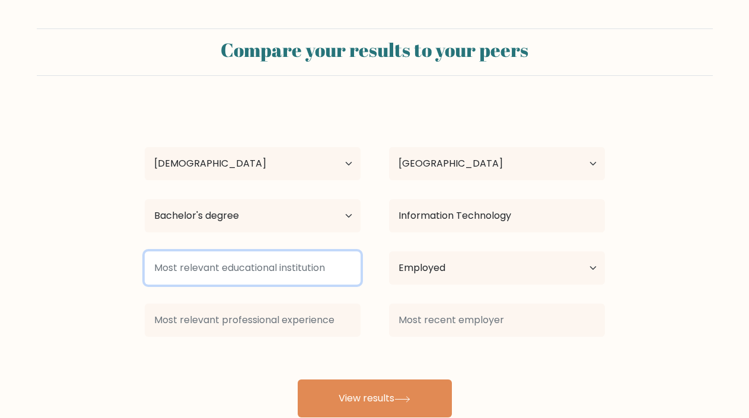
click at [336, 270] on input at bounding box center [253, 268] width 216 height 33
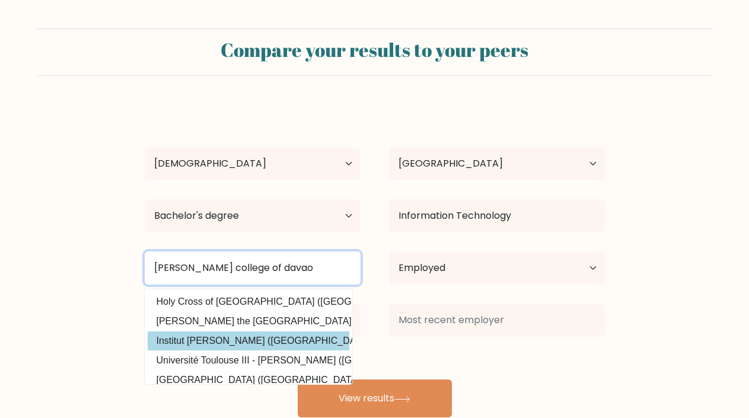
scroll to position [8, 0]
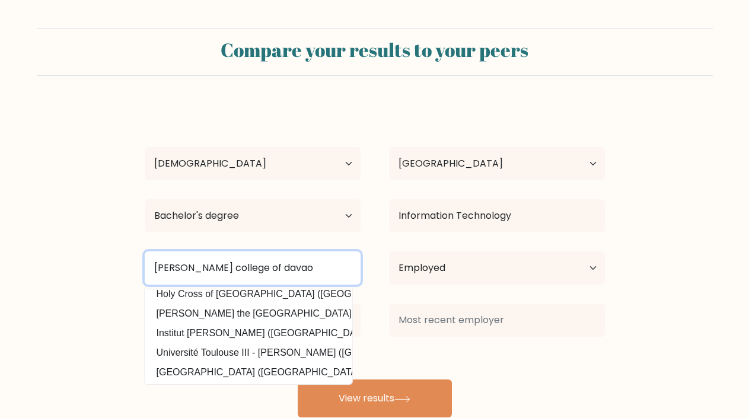
click at [154, 269] on input "[PERSON_NAME] college of davao" at bounding box center [253, 268] width 216 height 33
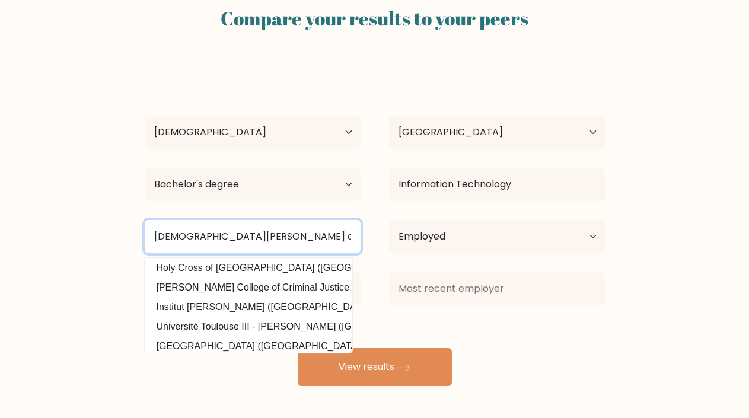
scroll to position [107, 0]
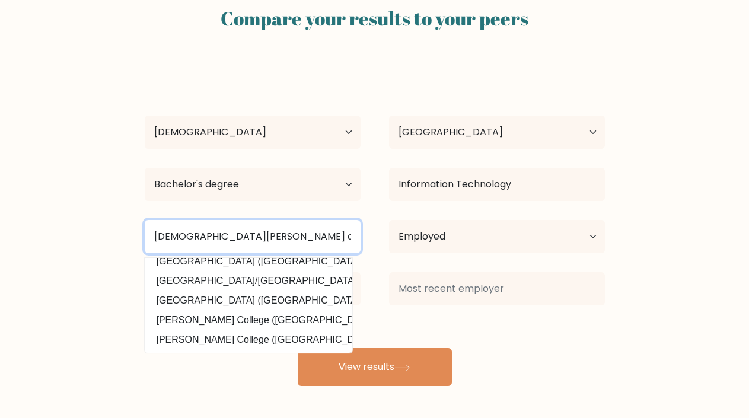
drag, startPoint x: 160, startPoint y: 231, endPoint x: 149, endPoint y: 231, distance: 10.7
click at [149, 231] on input "[DEMOGRAPHIC_DATA][PERSON_NAME] college of [GEOGRAPHIC_DATA]" at bounding box center [253, 236] width 216 height 33
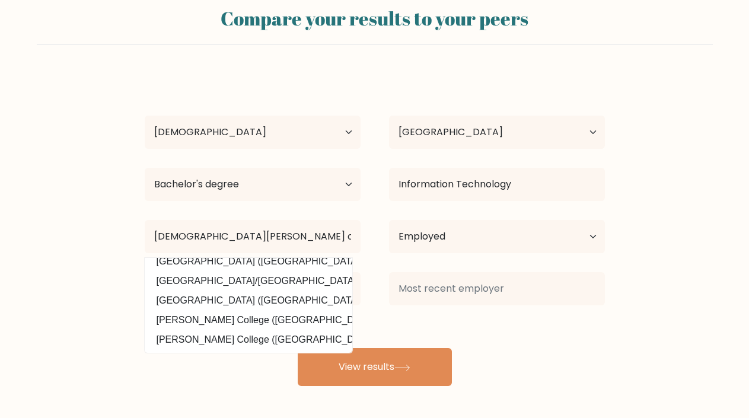
click at [378, 233] on div "Current employment status Employed Student Retired Other / prefer not to answer" at bounding box center [497, 236] width 244 height 43
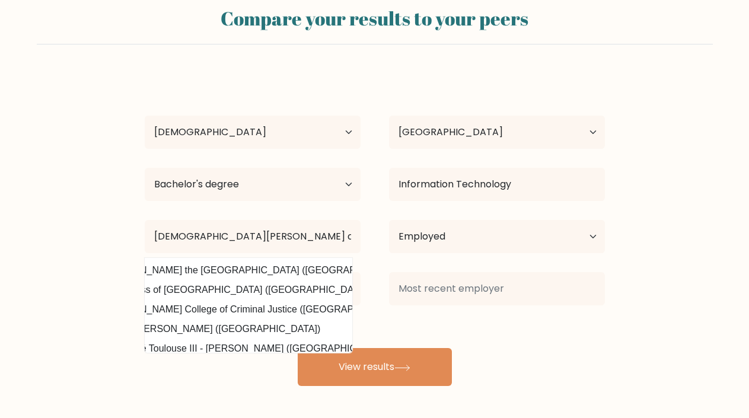
scroll to position [0, 75]
drag, startPoint x: 295, startPoint y: 287, endPoint x: 352, endPoint y: 205, distance: 100.1
click at [352, 205] on div "[PERSON_NAME] Age Under [DEMOGRAPHIC_DATA] [DEMOGRAPHIC_DATA] [DEMOGRAPHIC_DATA…" at bounding box center [375, 229] width 475 height 313
click at [352, 215] on div "[PERSON_NAME] Age Under [DEMOGRAPHIC_DATA] [DEMOGRAPHIC_DATA] [DEMOGRAPHIC_DATA…" at bounding box center [375, 229] width 475 height 313
click at [370, 300] on div at bounding box center [253, 289] width 244 height 43
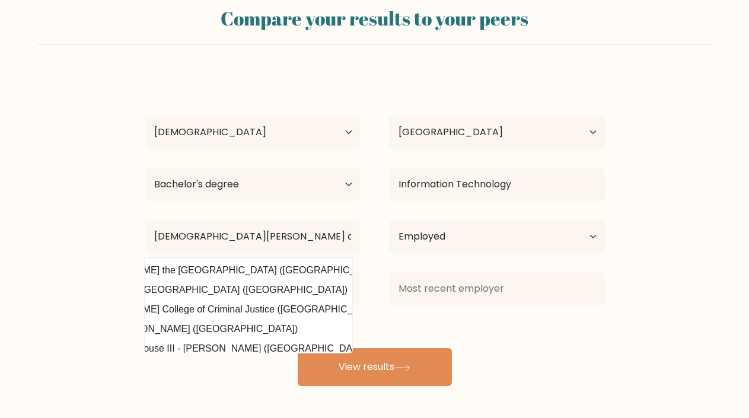
click at [377, 251] on div "Current employment status Employed Student Retired Other / prefer not to answer" at bounding box center [497, 236] width 244 height 43
click at [62, 285] on form "Compare your results to your peers [PERSON_NAME] Age Under [DEMOGRAPHIC_DATA] […" at bounding box center [374, 191] width 749 height 389
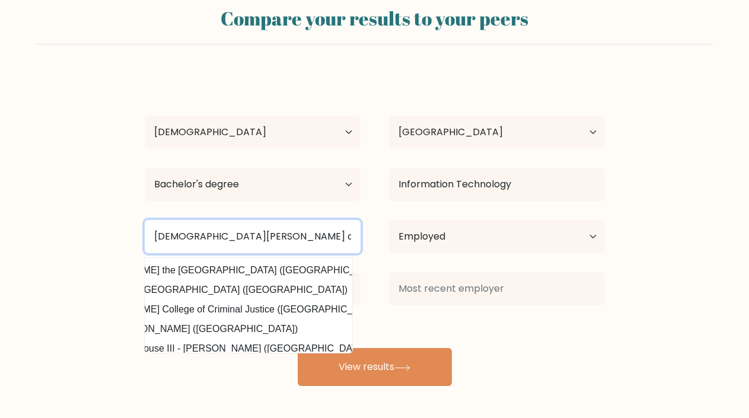
click at [152, 222] on input "[DEMOGRAPHIC_DATA][PERSON_NAME] college of davao" at bounding box center [253, 236] width 216 height 33
click at [320, 245] on input "[DEMOGRAPHIC_DATA][PERSON_NAME] college of davao" at bounding box center [253, 236] width 216 height 33
drag, startPoint x: 320, startPoint y: 244, endPoint x: 109, endPoint y: 228, distance: 211.8
click at [109, 228] on form "Compare your results to your peers [PERSON_NAME] Age Under [DEMOGRAPHIC_DATA] […" at bounding box center [374, 191] width 749 height 389
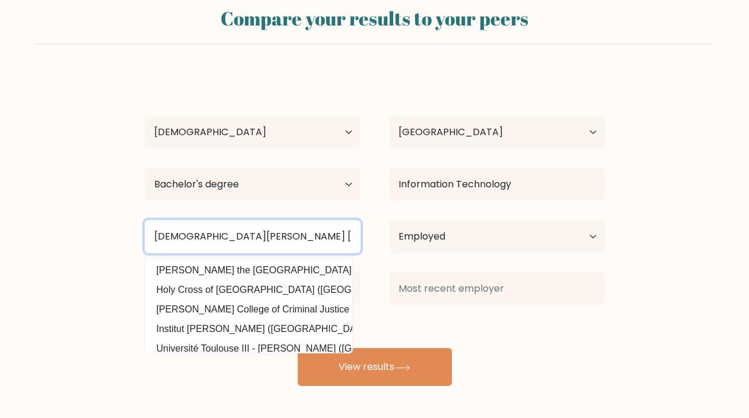
scroll to position [107, 0]
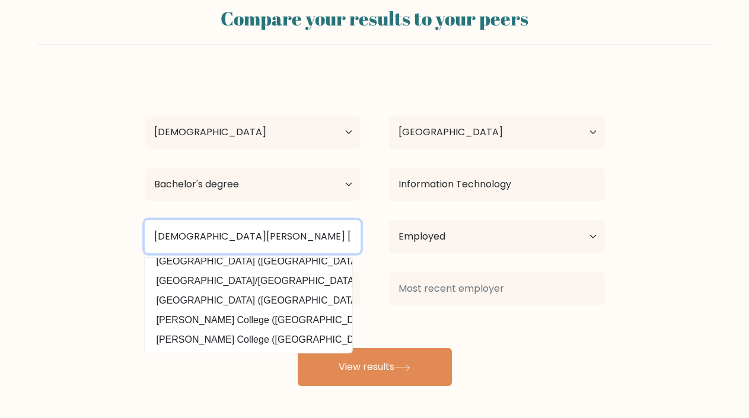
type input "[DEMOGRAPHIC_DATA][PERSON_NAME] [GEOGRAPHIC_DATA]"
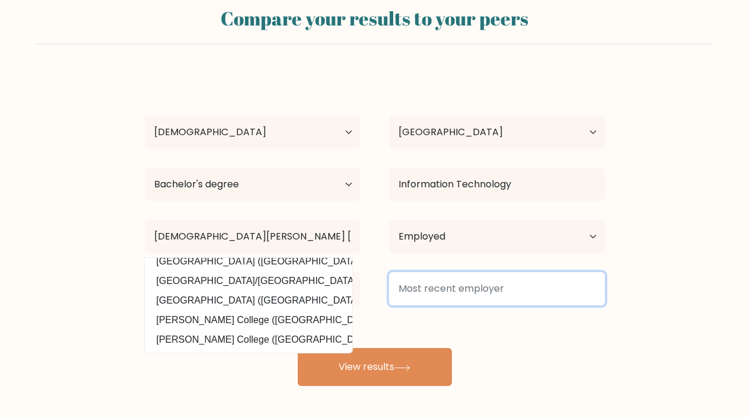
click at [390, 300] on input at bounding box center [497, 288] width 216 height 33
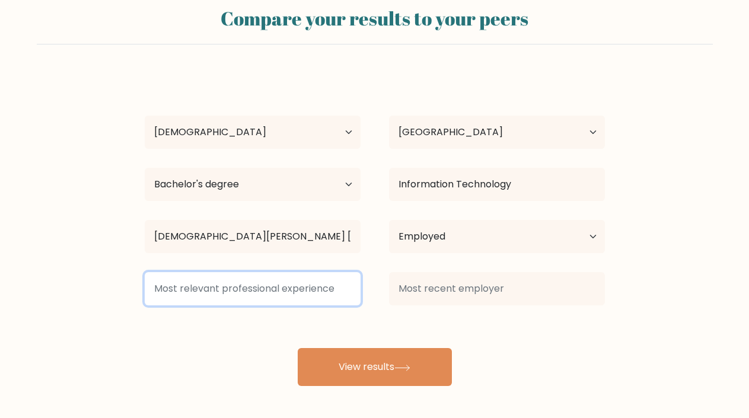
click at [307, 296] on input at bounding box center [253, 288] width 216 height 33
type input "Virtual Assistant"
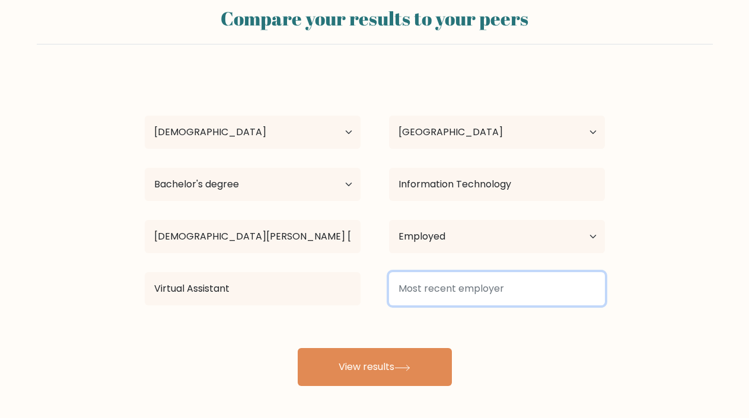
click at [525, 296] on input at bounding box center [497, 288] width 216 height 33
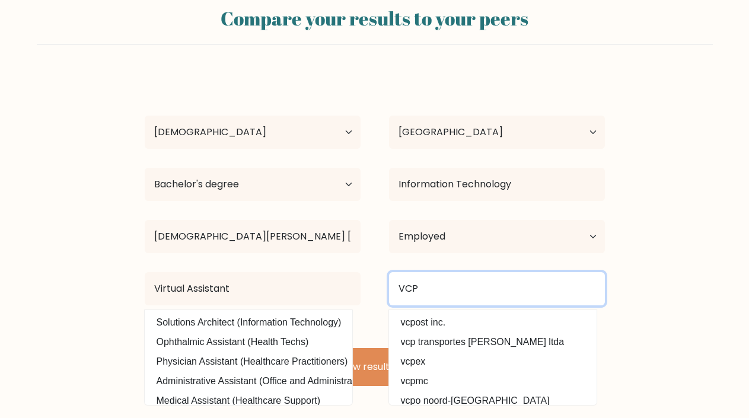
type input "VCP"
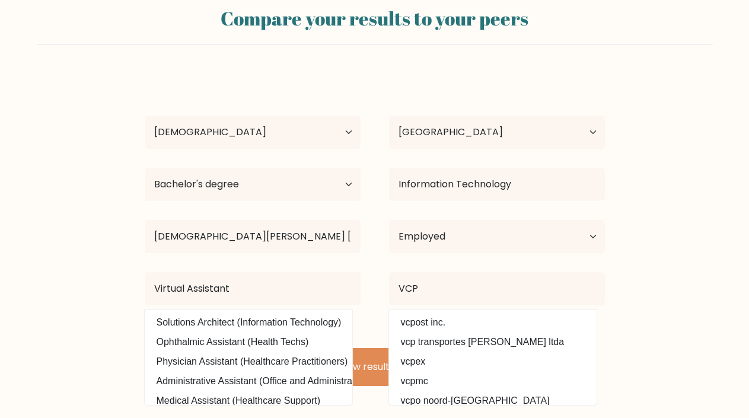
click at [613, 278] on div "VCP vcpost inc. vcp transportes [PERSON_NAME] ltda vcpex vcpmc [GEOGRAPHIC_DATA…" at bounding box center [497, 289] width 244 height 43
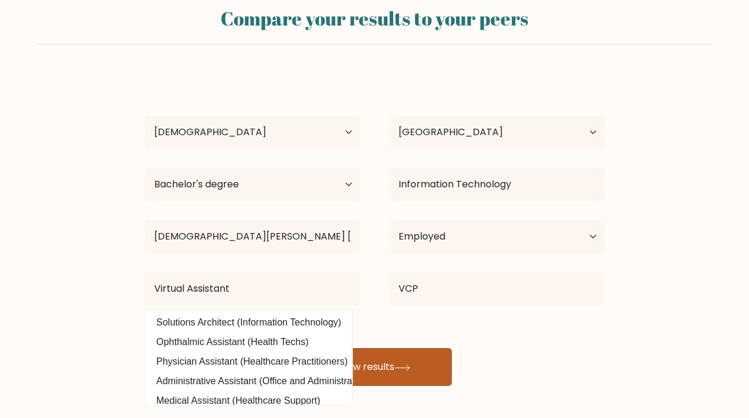
click at [405, 377] on button "View results" at bounding box center [375, 367] width 154 height 38
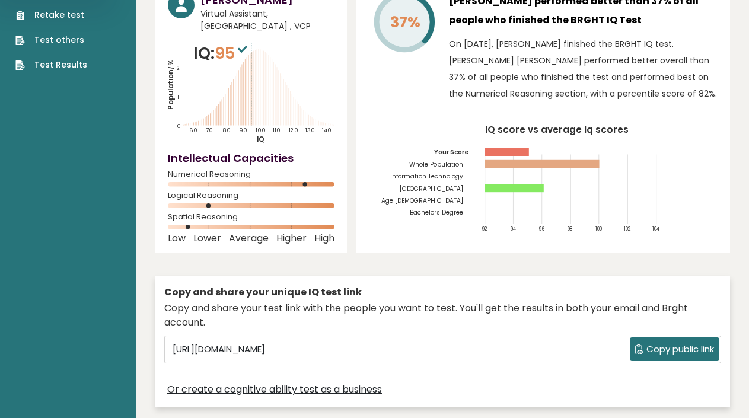
scroll to position [81, 0]
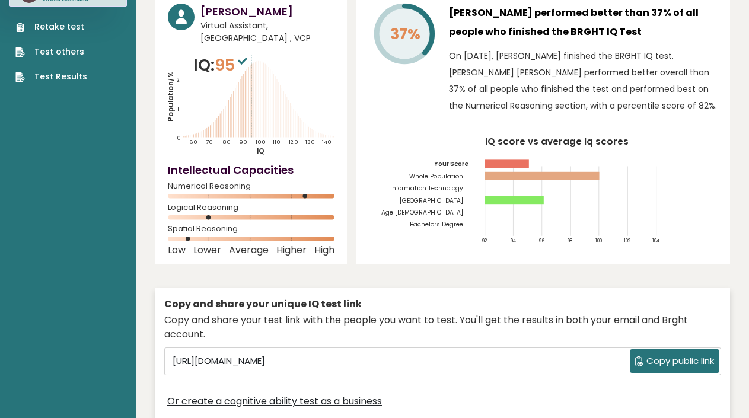
click at [650, 355] on span "Copy public link" at bounding box center [681, 362] width 68 height 14
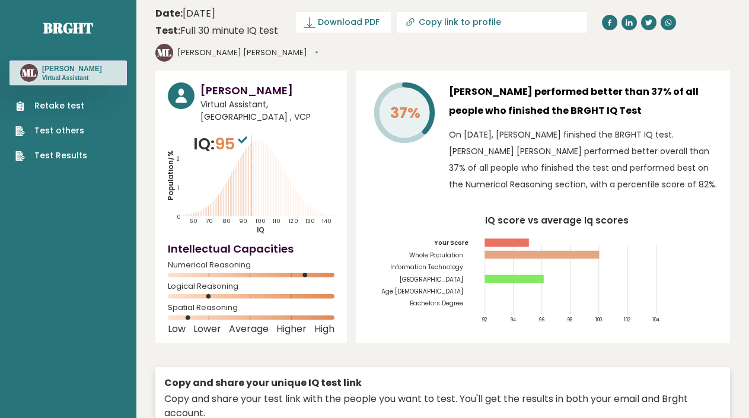
scroll to position [0, 0]
